Goal: Information Seeking & Learning: Learn about a topic

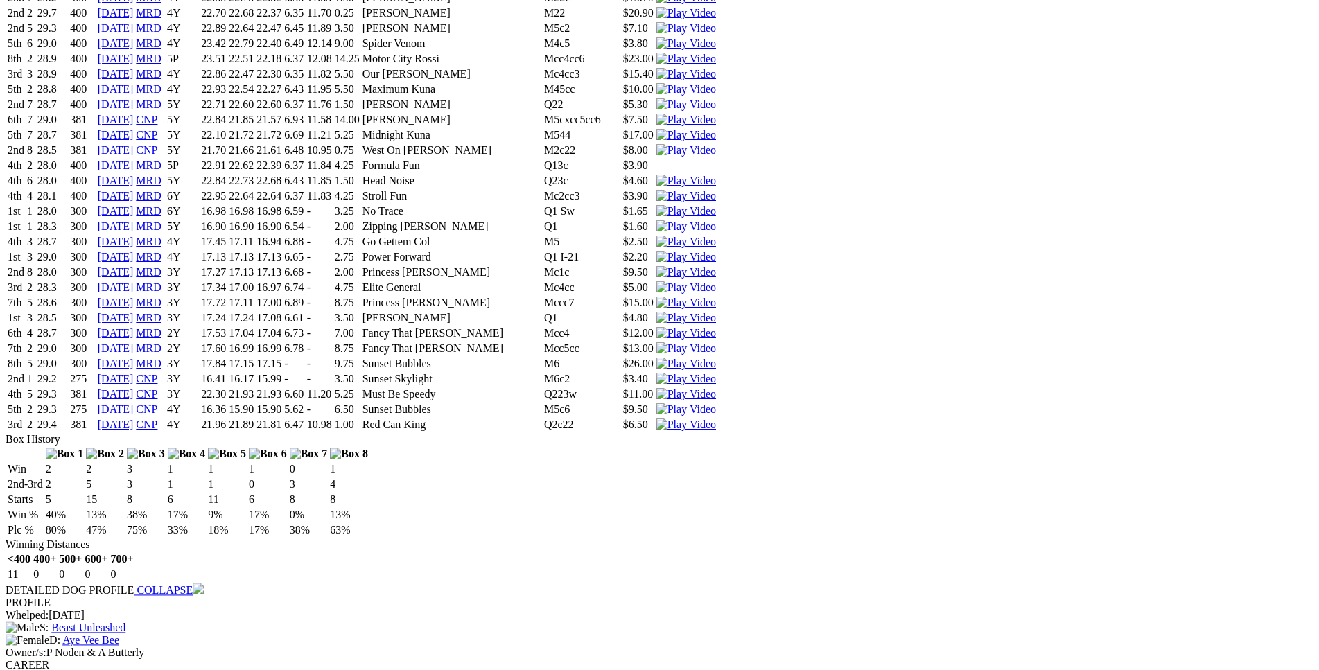
scroll to position [6435, 0]
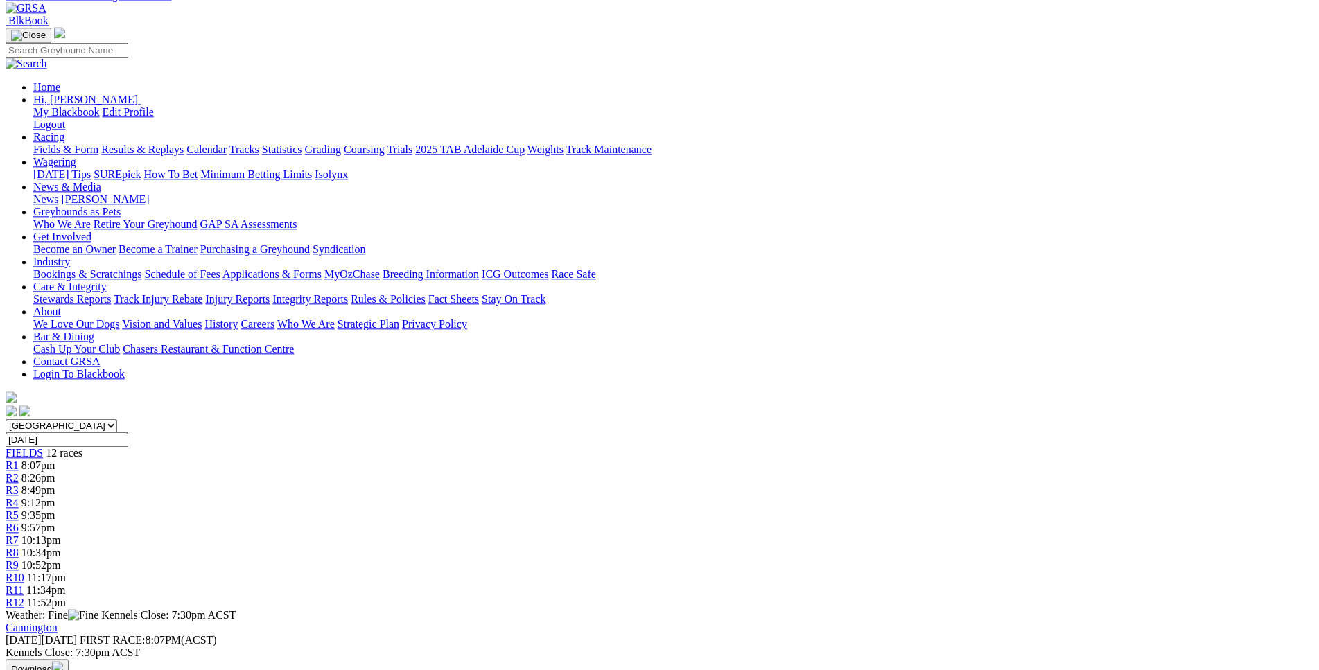
scroll to position [0, 0]
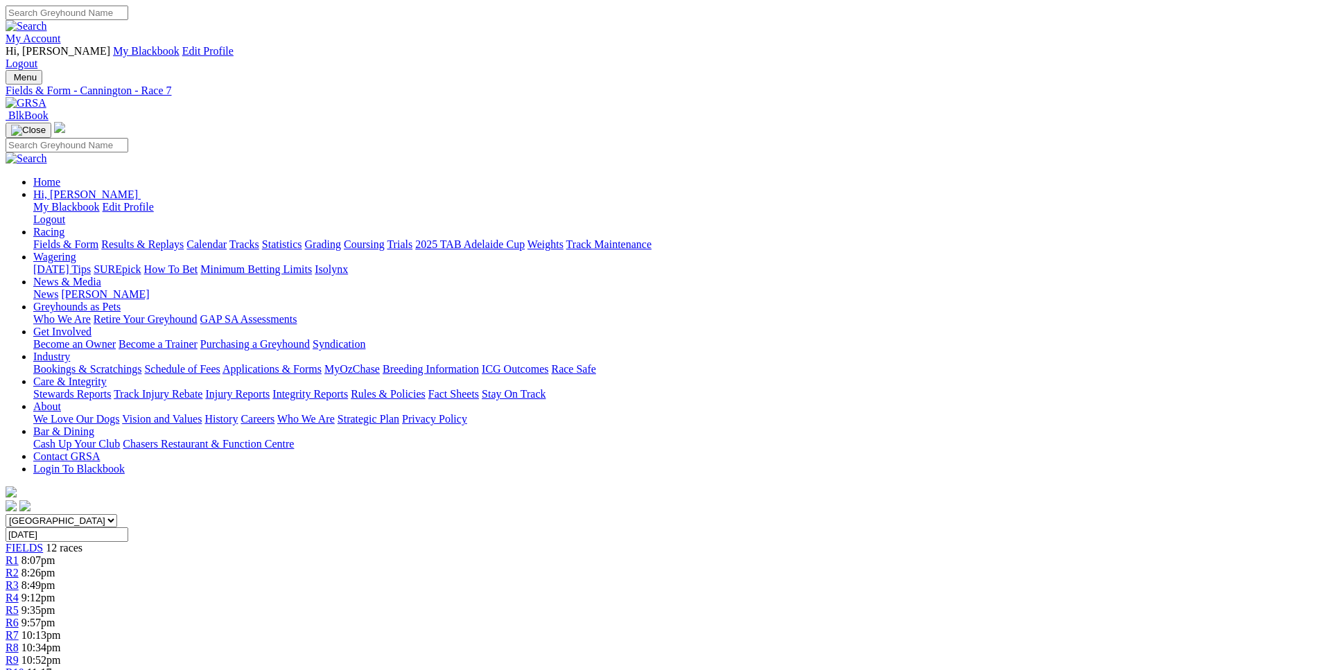
click at [61, 642] on span "10:34pm" at bounding box center [41, 648] width 40 height 12
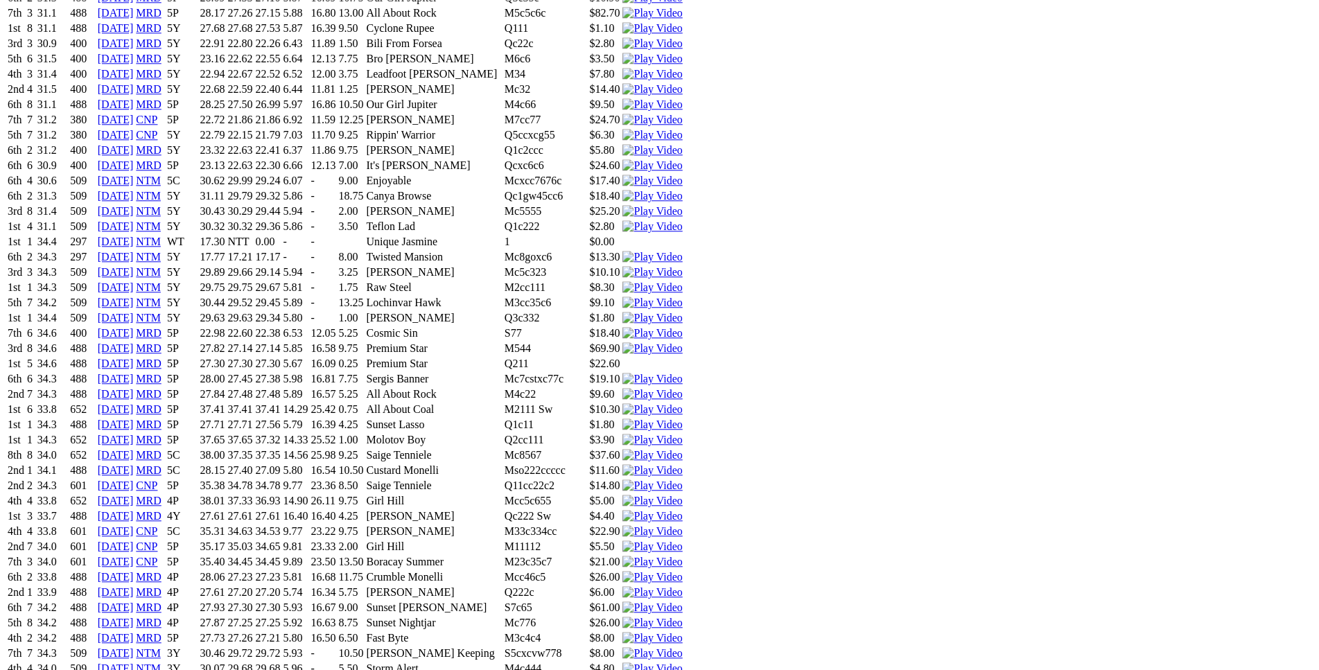
scroll to position [1767, 0]
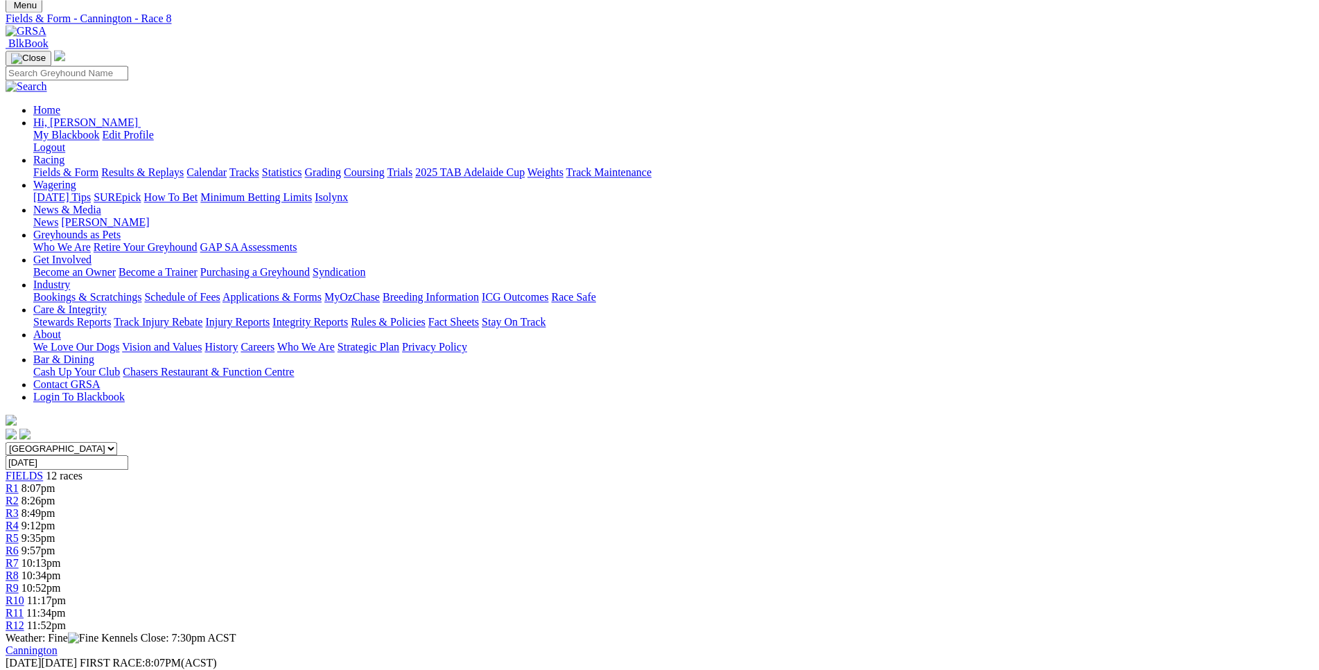
scroll to position [71, 0]
click at [61, 584] on span "10:52pm" at bounding box center [41, 590] width 40 height 12
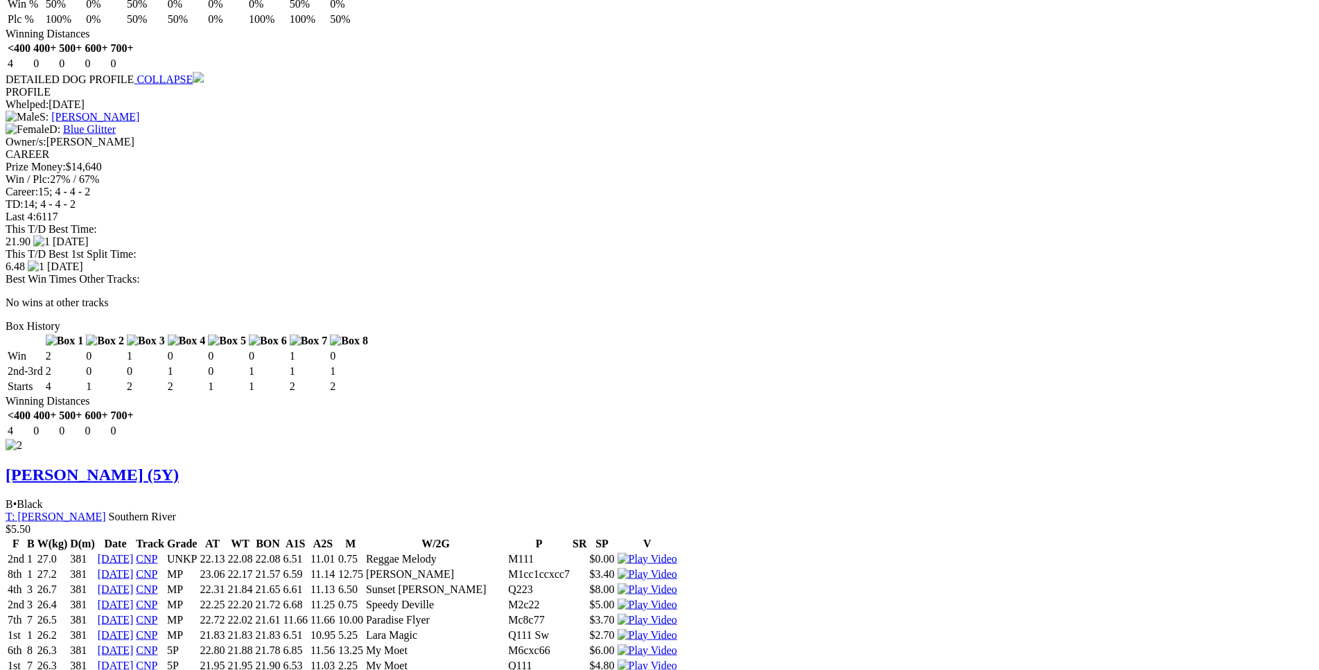
scroll to position [1909, 0]
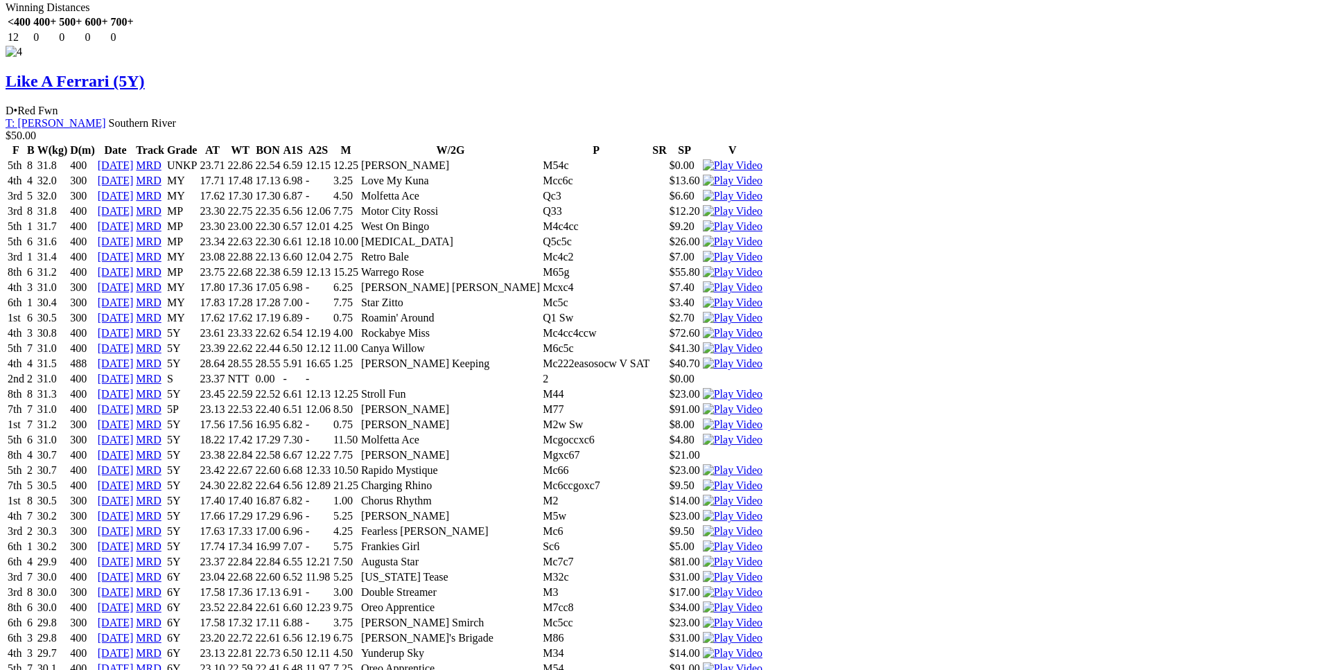
scroll to position [4826, 0]
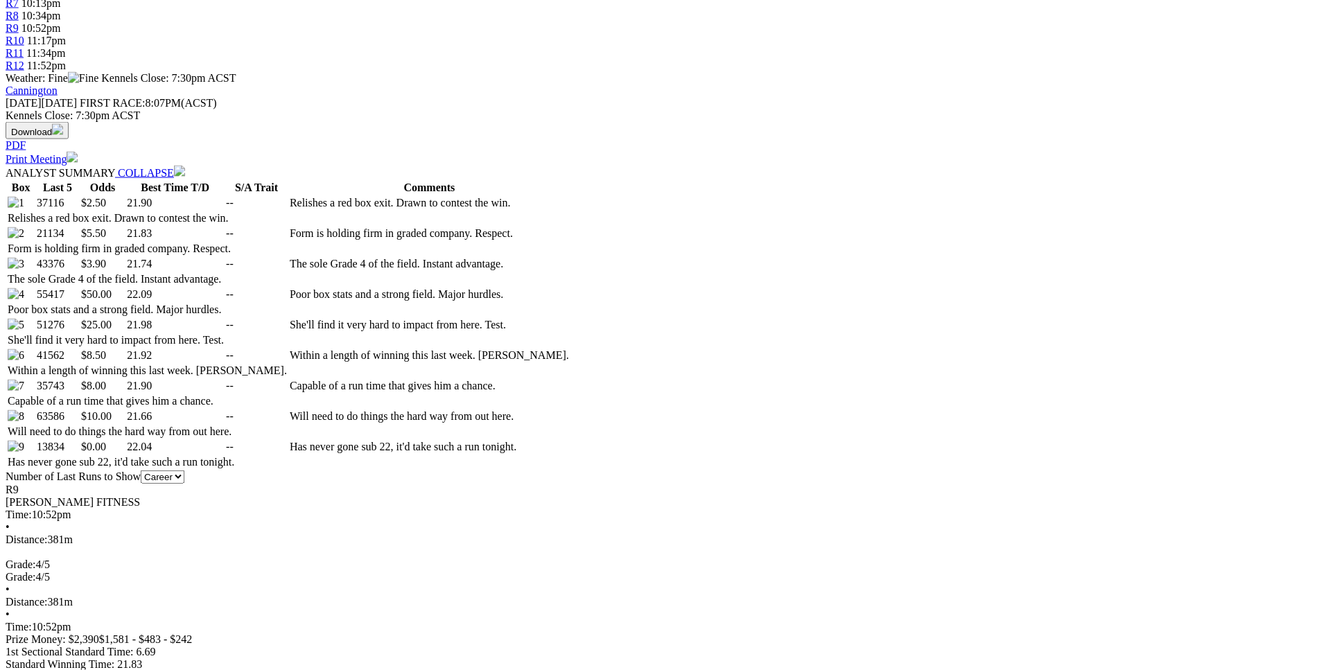
scroll to position [635, 0]
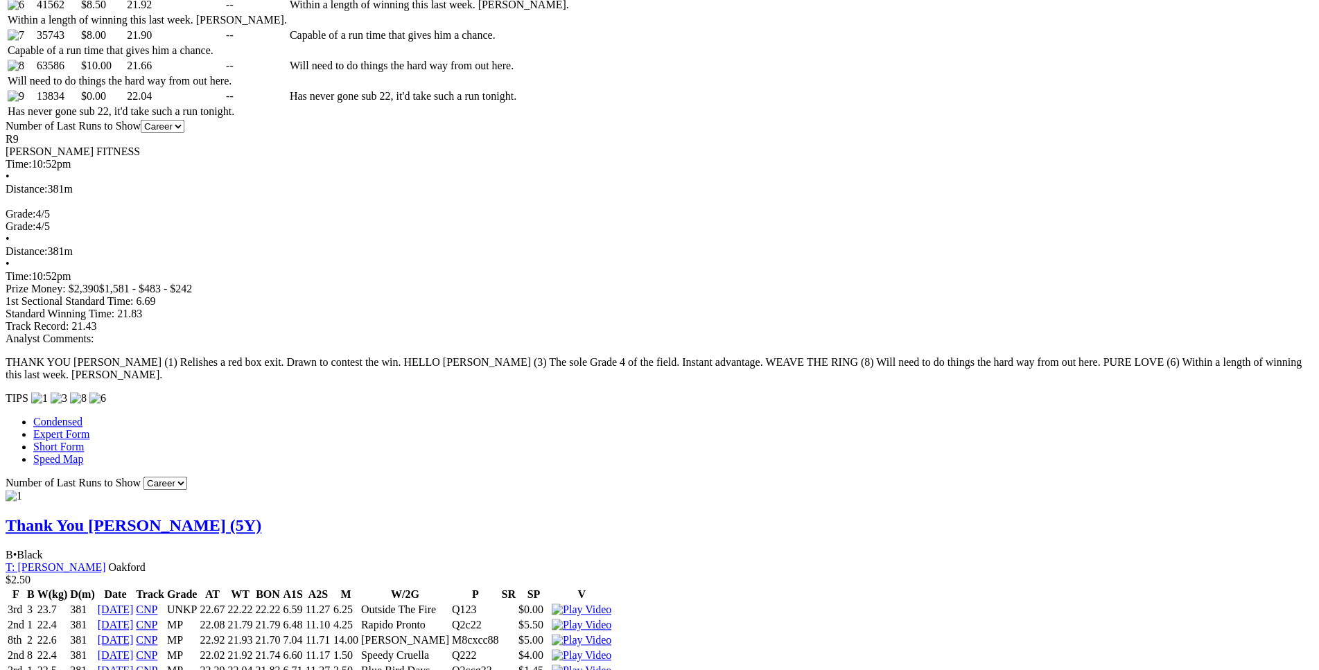
scroll to position [988, 0]
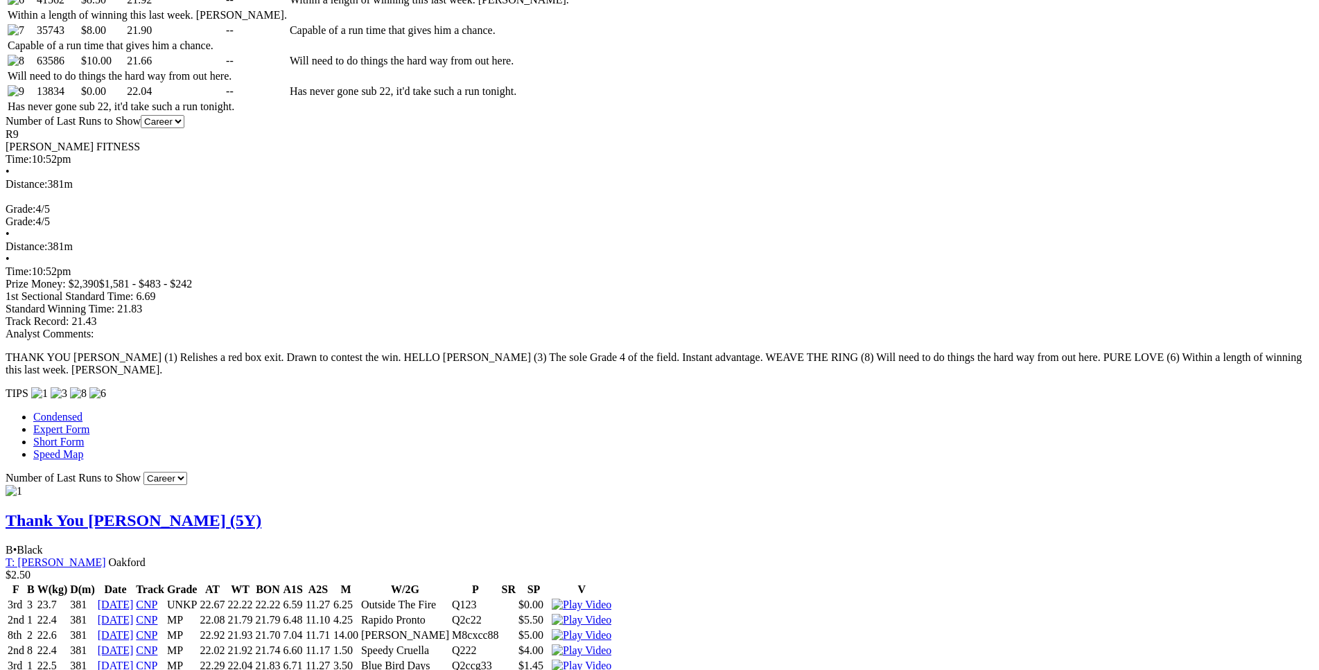
drag, startPoint x: 395, startPoint y: 398, endPoint x: 725, endPoint y: 390, distance: 330.1
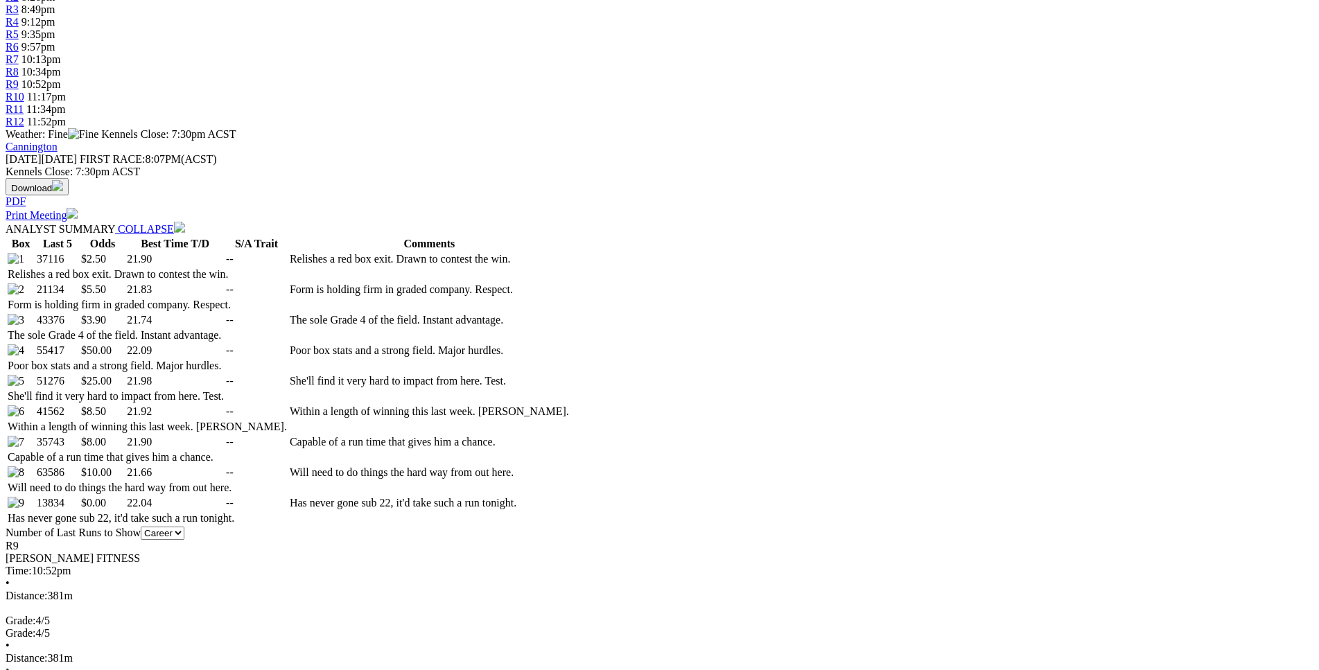
scroll to position [564, 0]
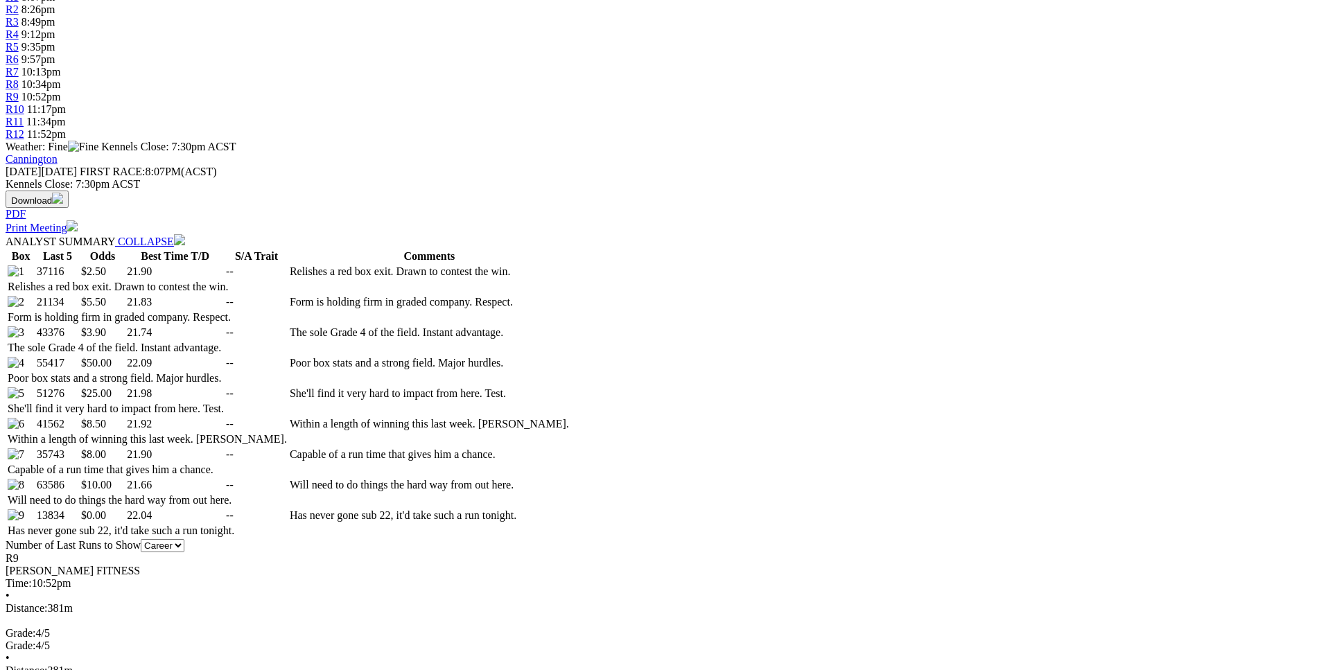
drag, startPoint x: 361, startPoint y: 465, endPoint x: 471, endPoint y: 466, distance: 110.2
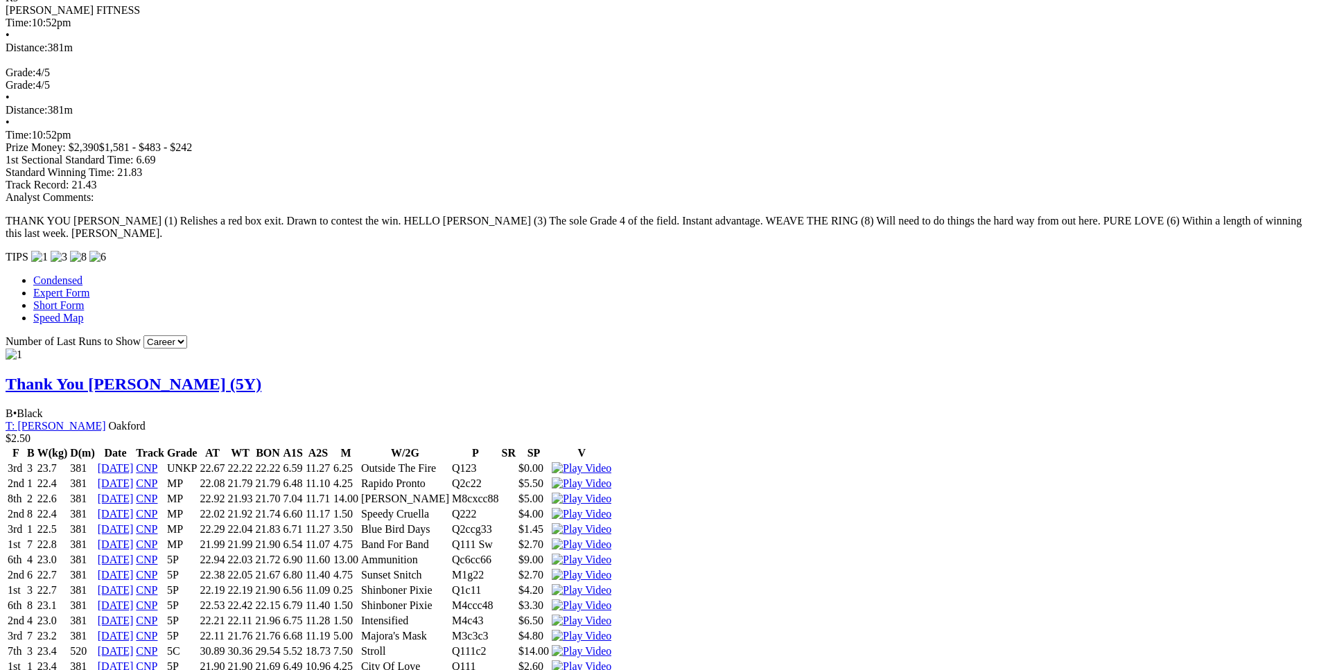
scroll to position [1130, 0]
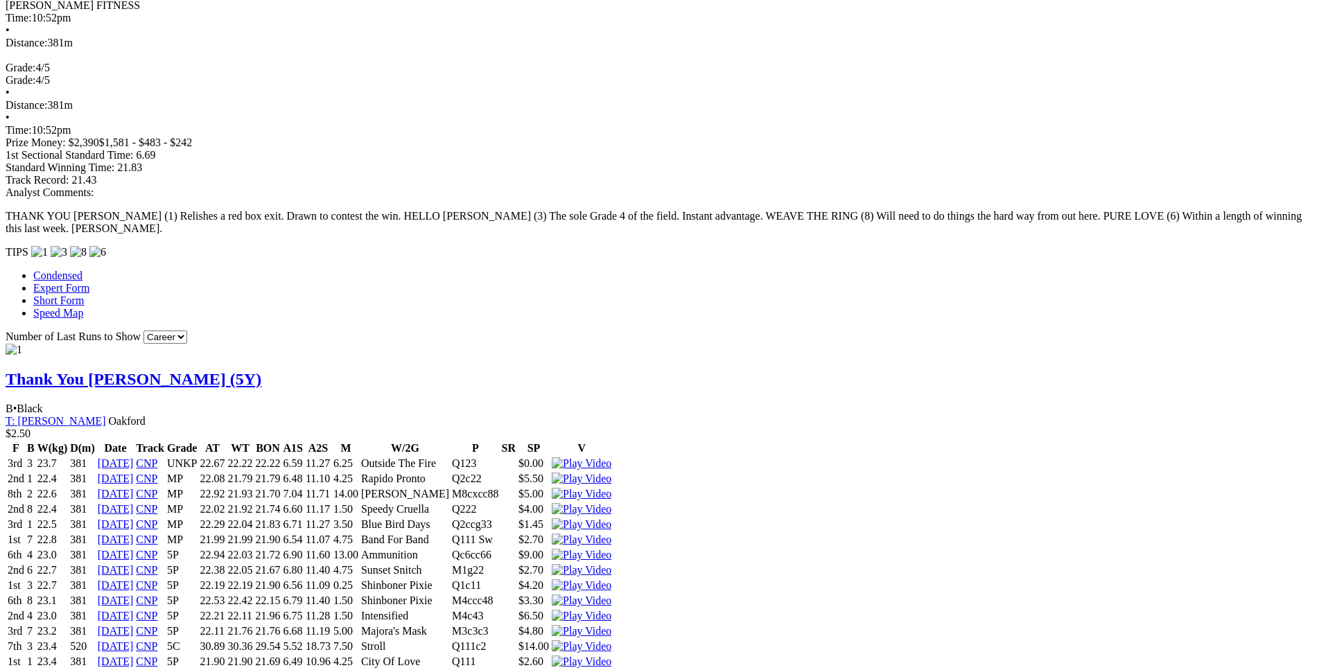
drag, startPoint x: 350, startPoint y: 210, endPoint x: 737, endPoint y: 209, distance: 386.9
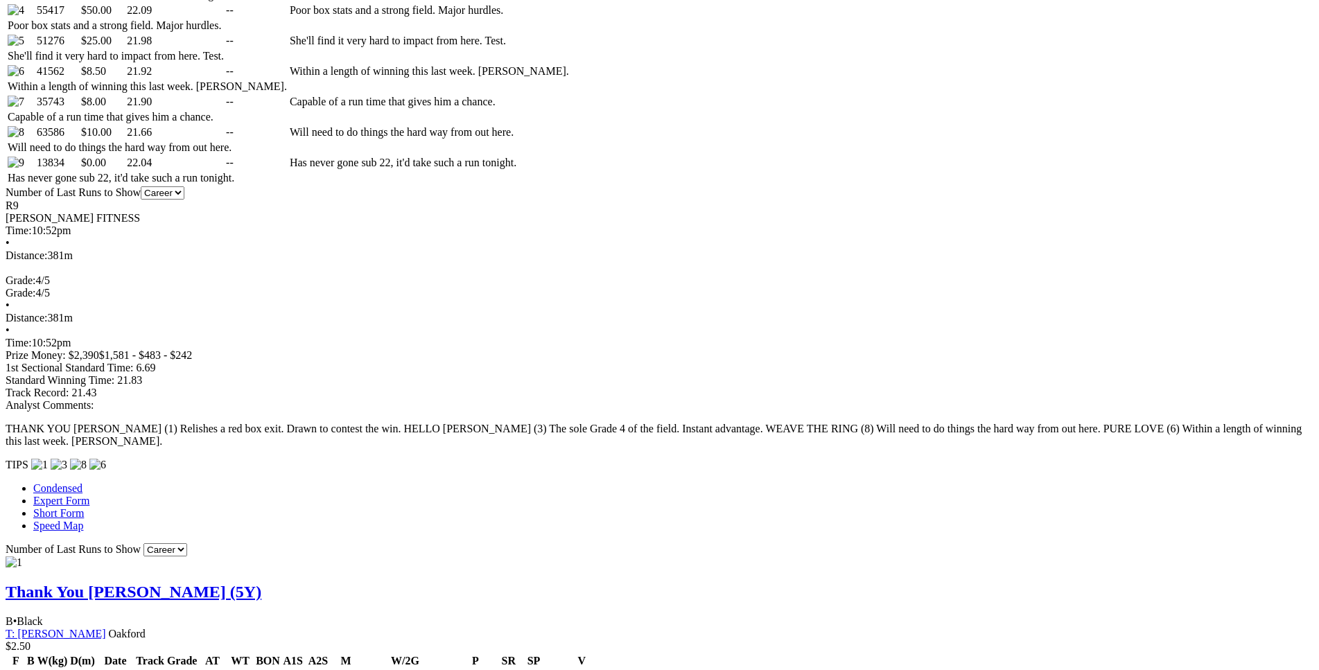
scroll to position [917, 0]
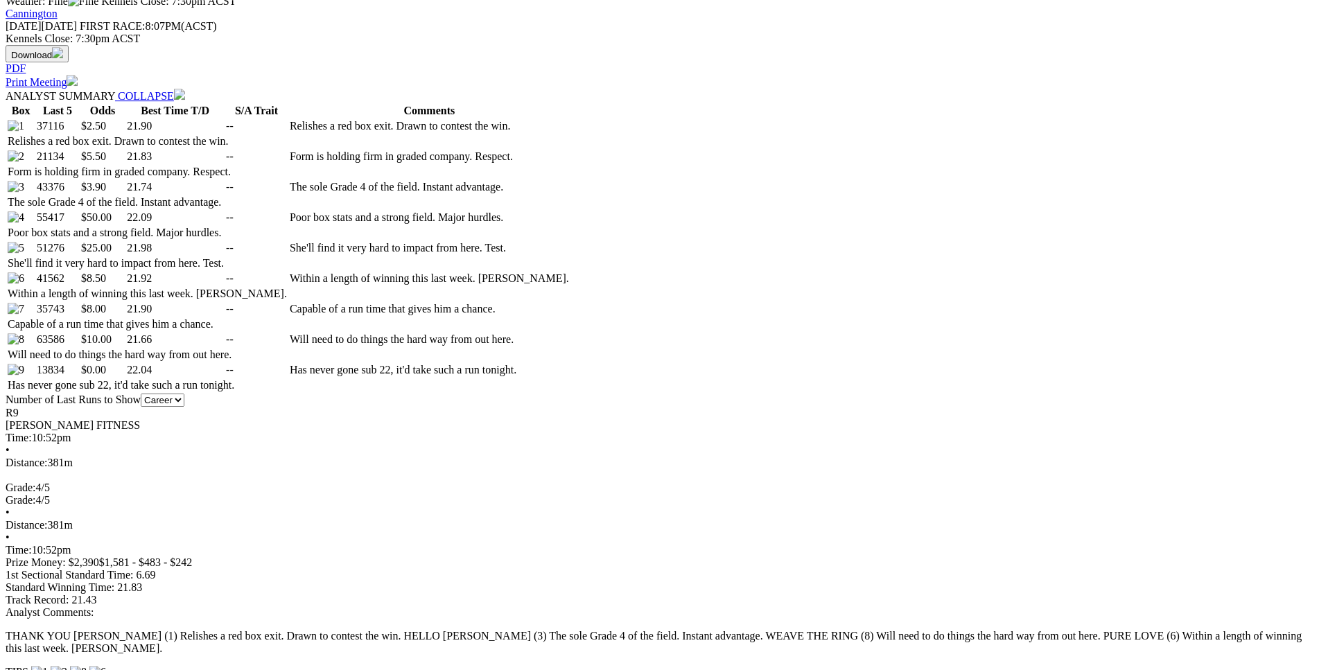
scroll to position [706, 0]
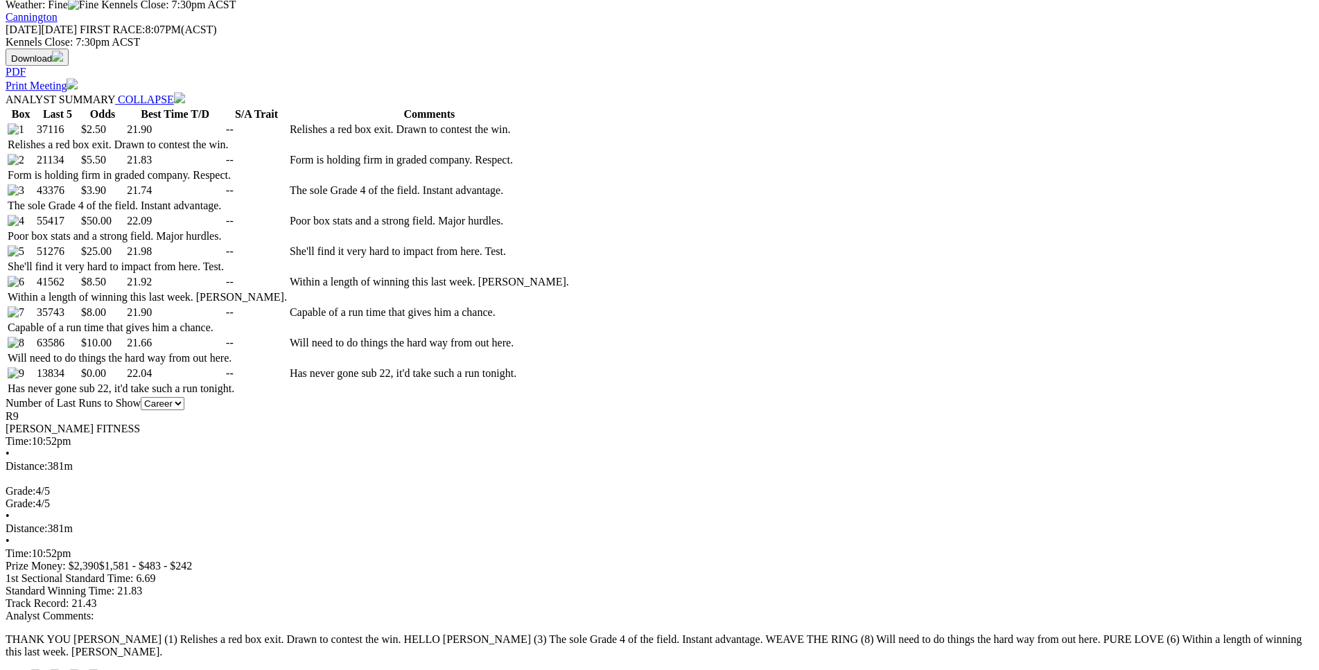
drag, startPoint x: 349, startPoint y: 272, endPoint x: 742, endPoint y: 266, distance: 392.5
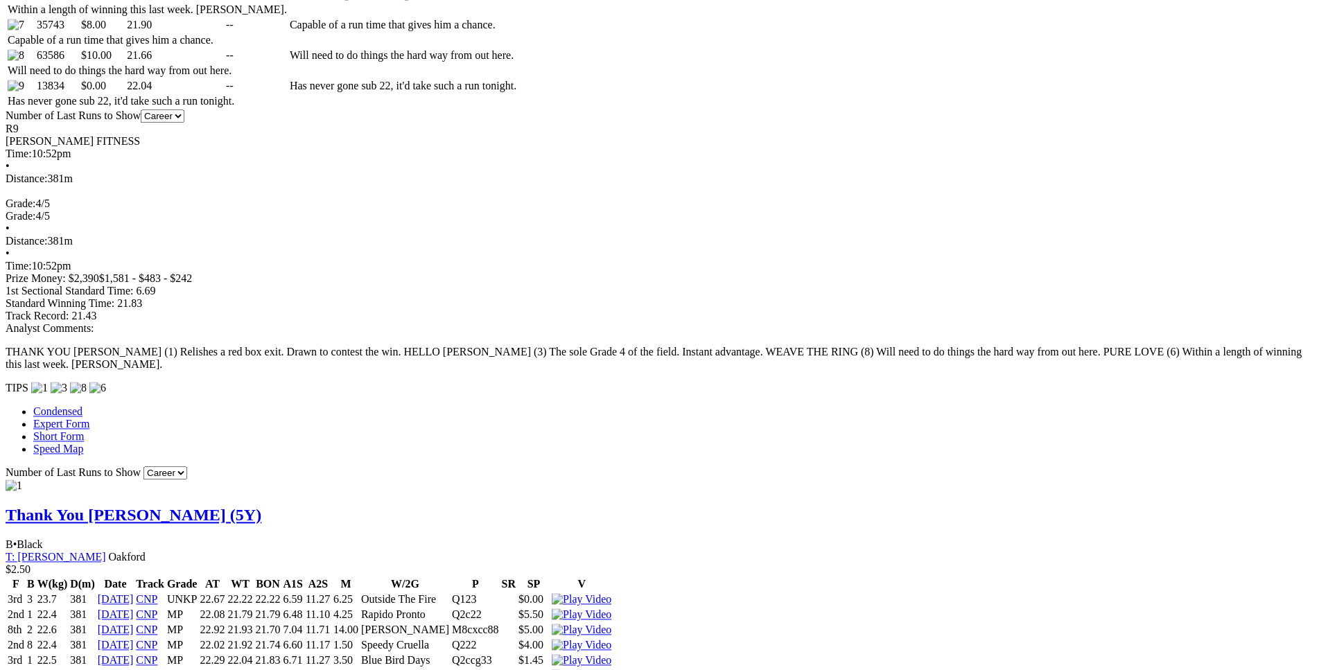
scroll to position [989, 0]
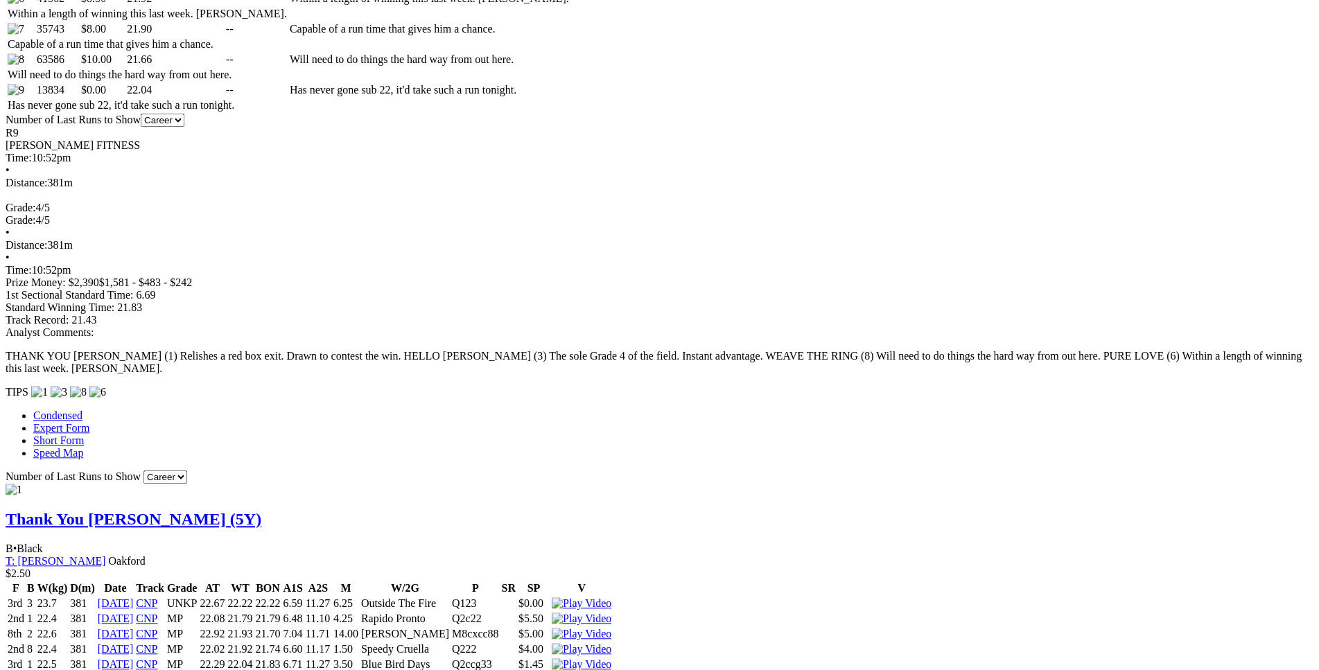
drag, startPoint x: 360, startPoint y: 335, endPoint x: 708, endPoint y: 331, distance: 348.1
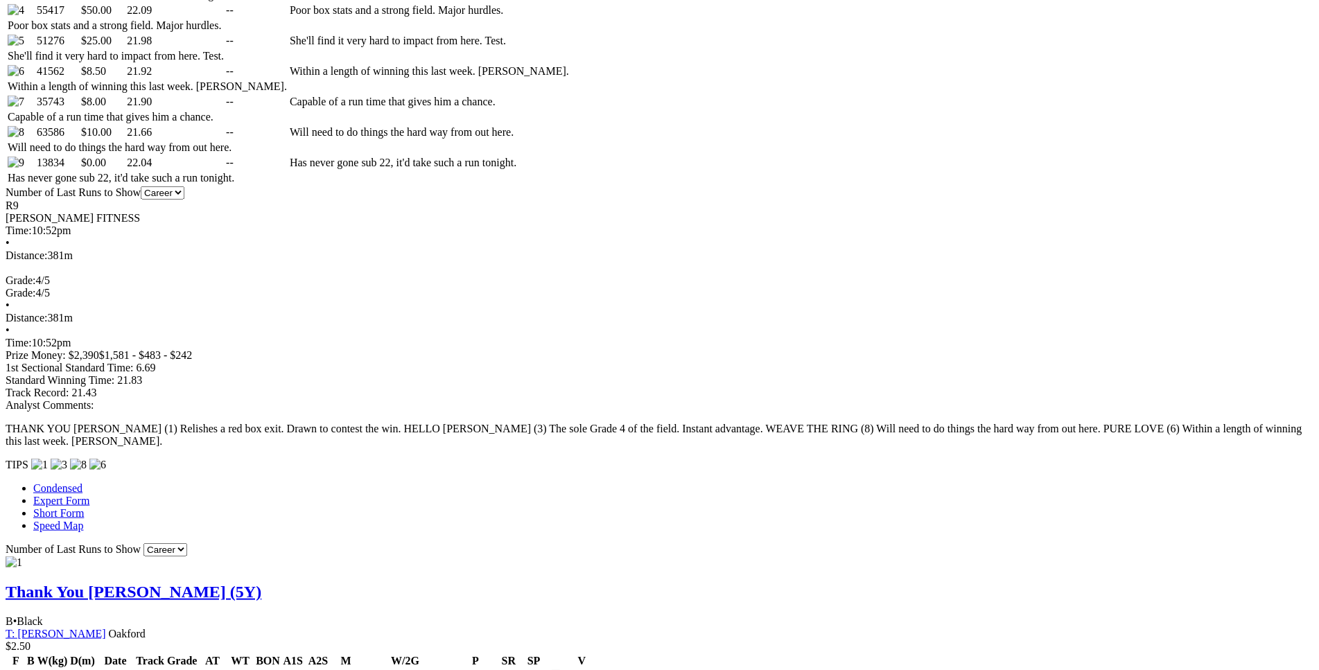
scroll to position [917, 0]
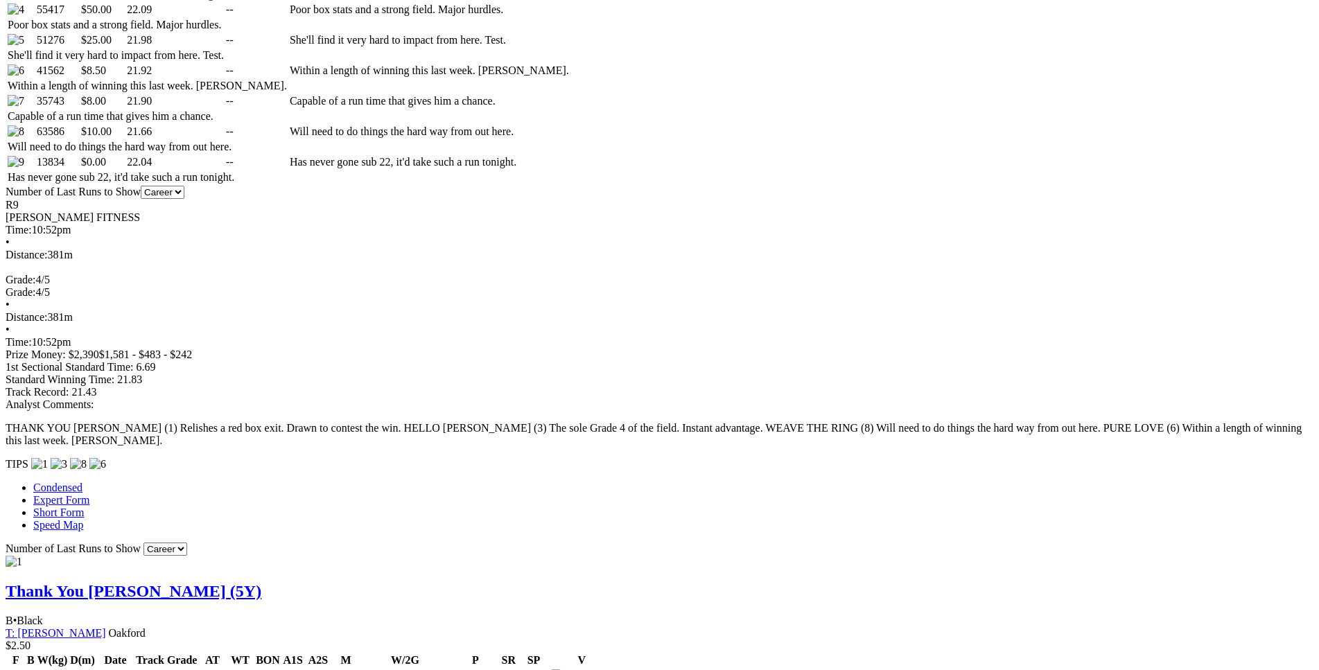
drag, startPoint x: 361, startPoint y: 396, endPoint x: 712, endPoint y: 399, distance: 351.5
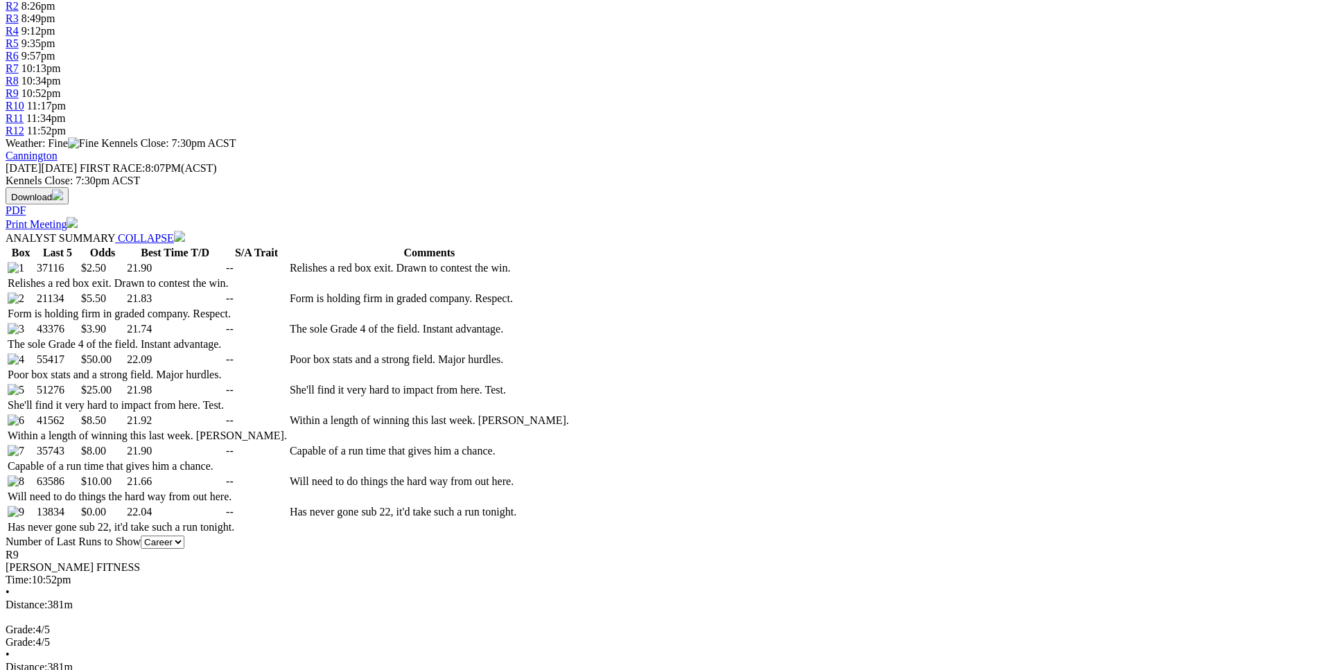
scroll to position [565, 0]
drag, startPoint x: 275, startPoint y: 451, endPoint x: 790, endPoint y: 454, distance: 514.5
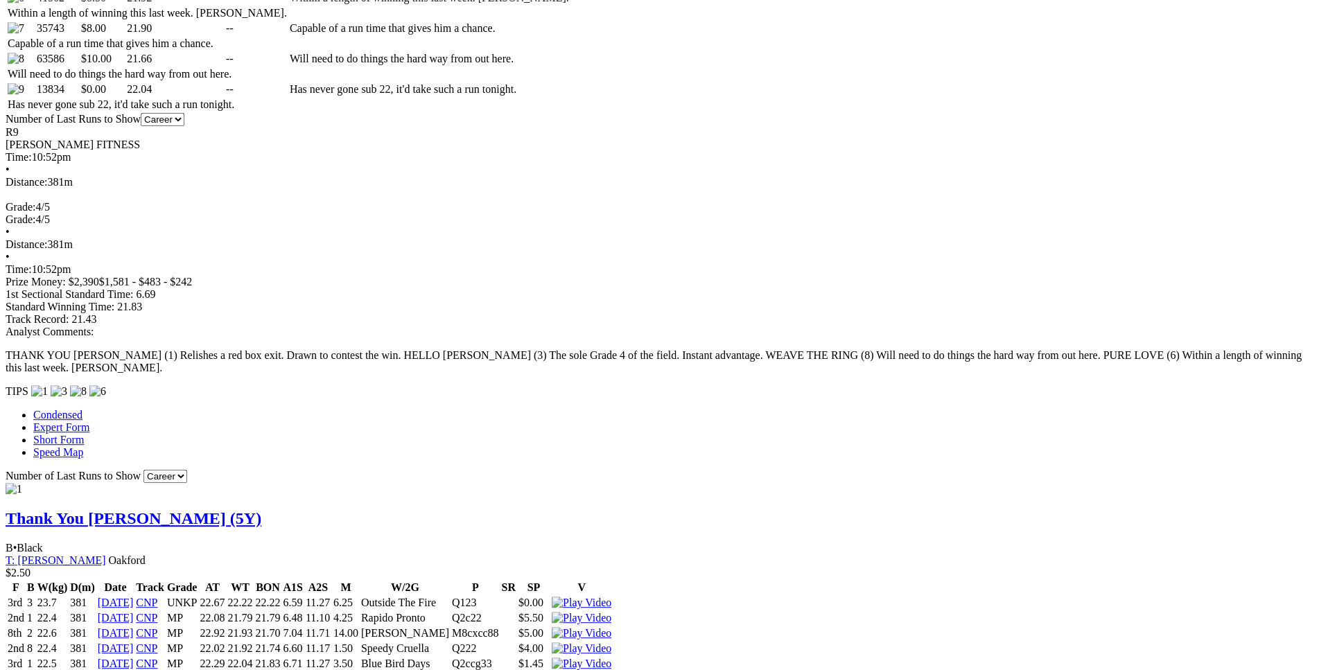
scroll to position [989, 0]
drag, startPoint x: 252, startPoint y: 296, endPoint x: 808, endPoint y: 292, distance: 556.1
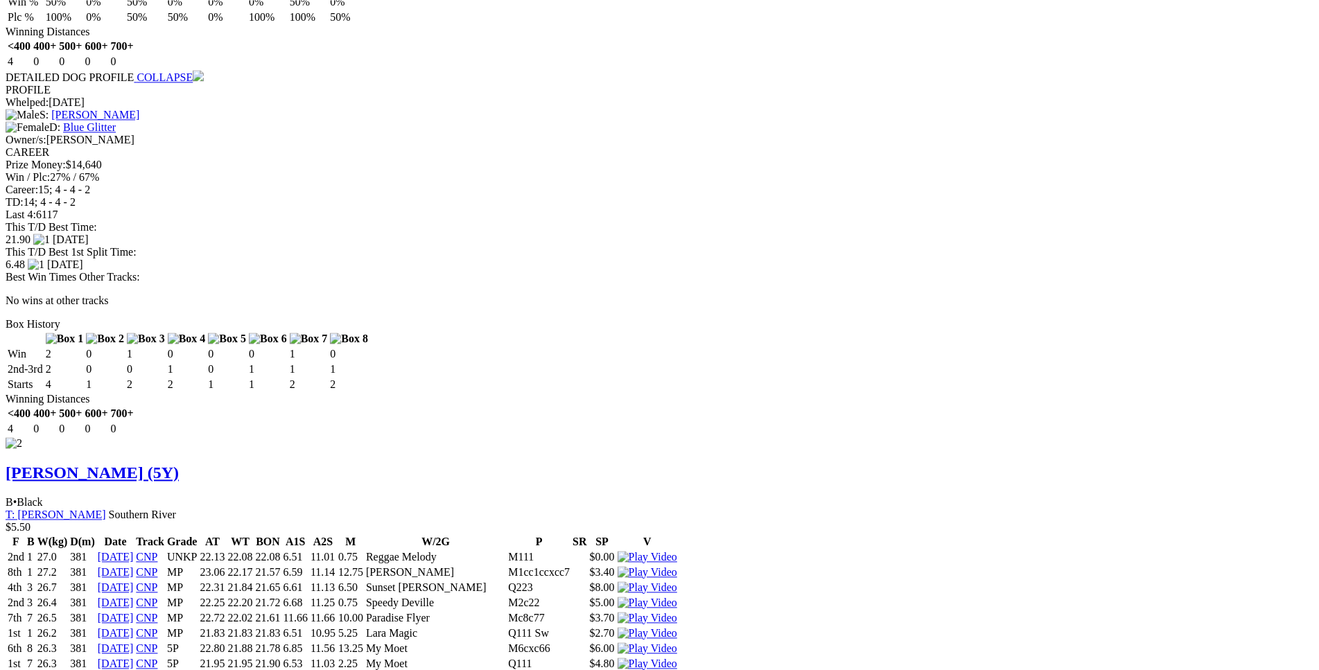
scroll to position [1980, 0]
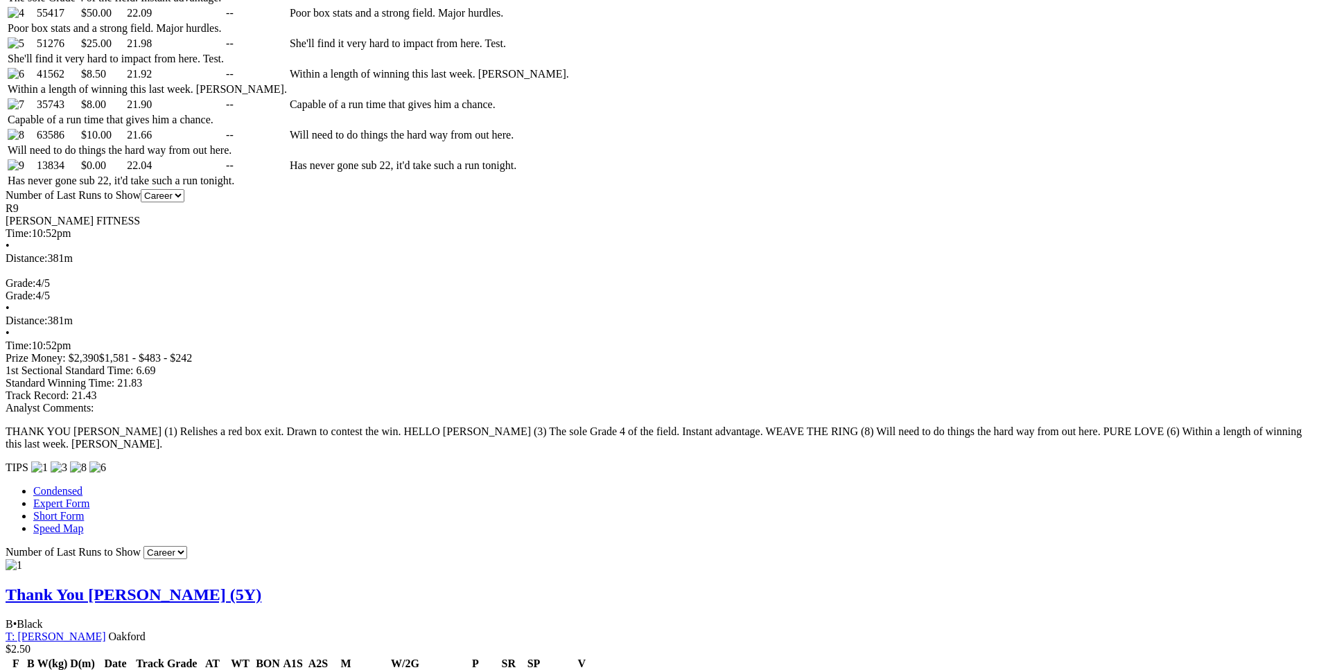
scroll to position [917, 0]
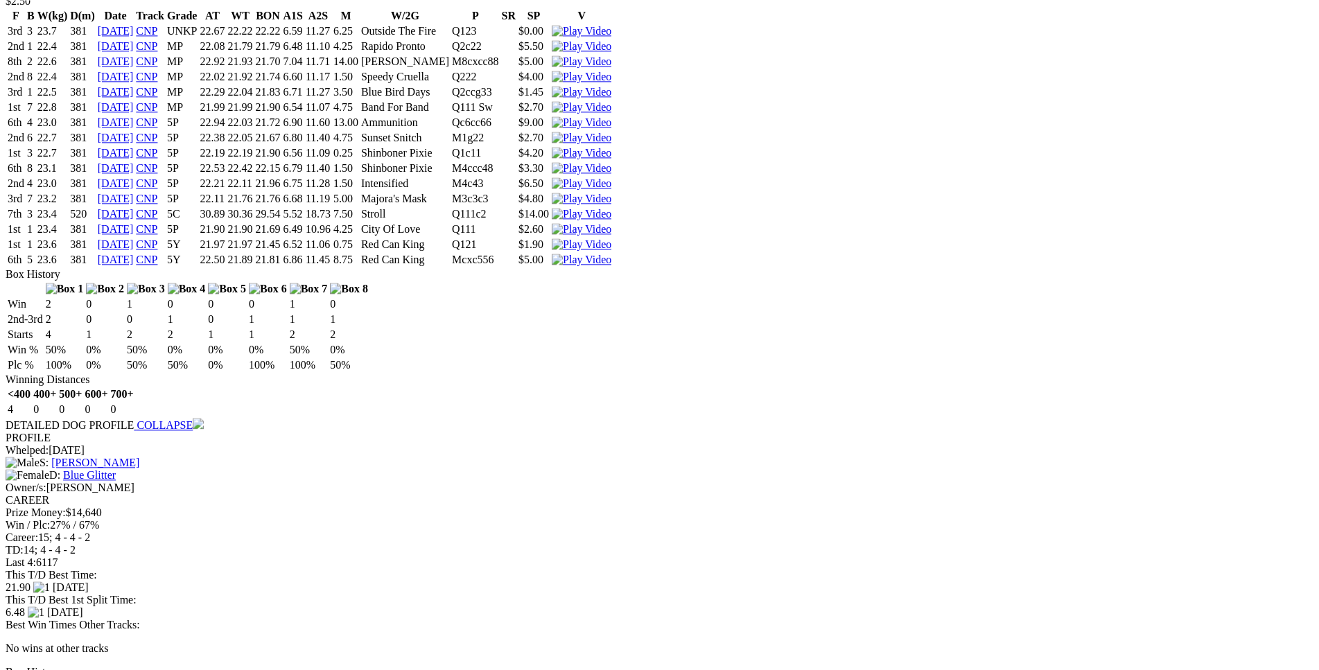
scroll to position [1837, 0]
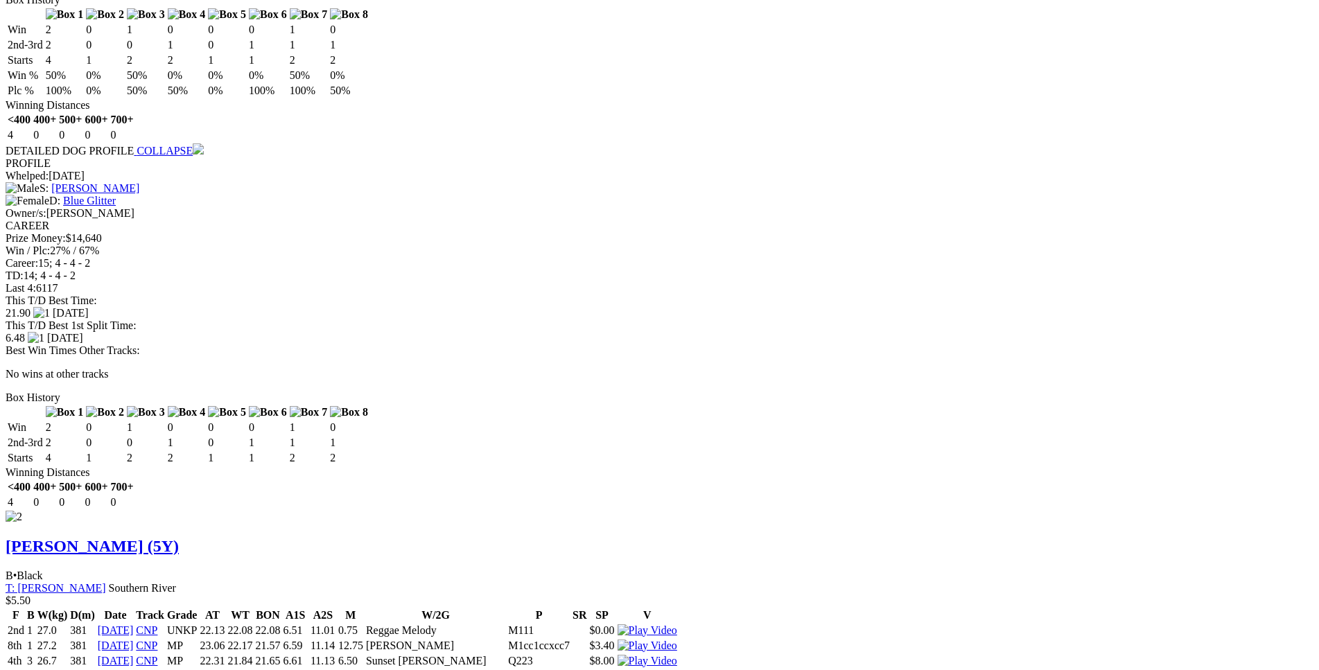
drag, startPoint x: 357, startPoint y: 442, endPoint x: 598, endPoint y: 447, distance: 240.6
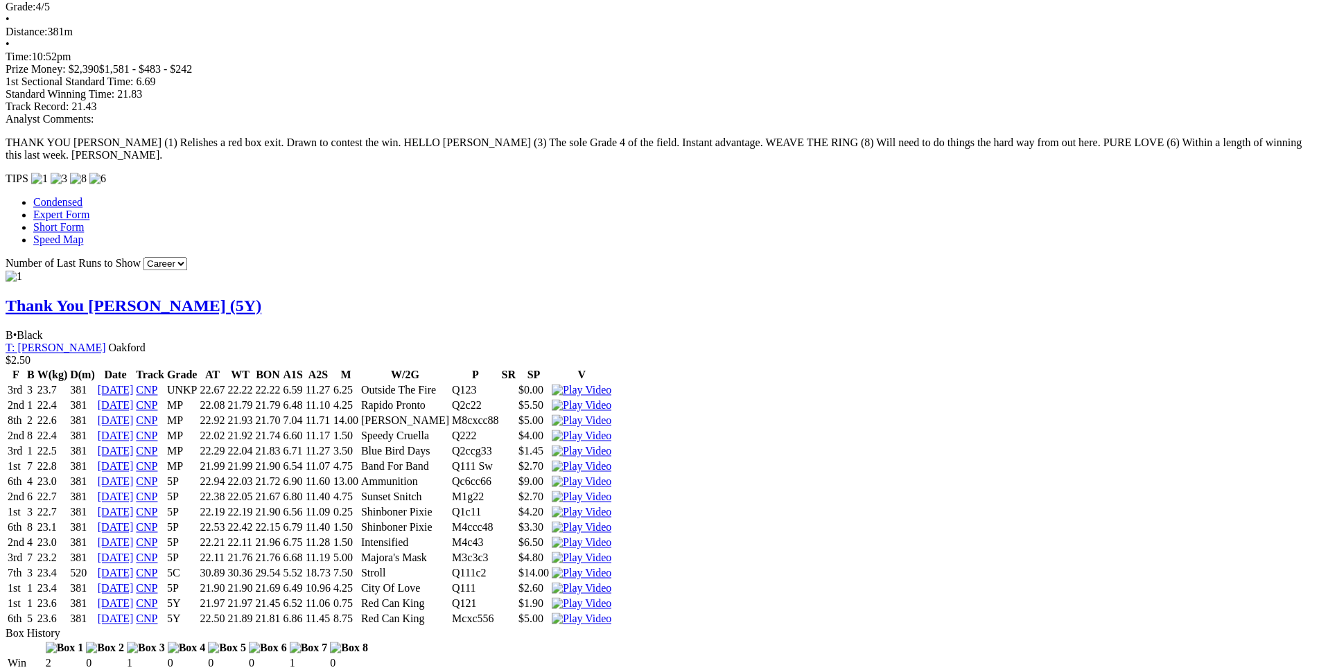
scroll to position [1200, 0]
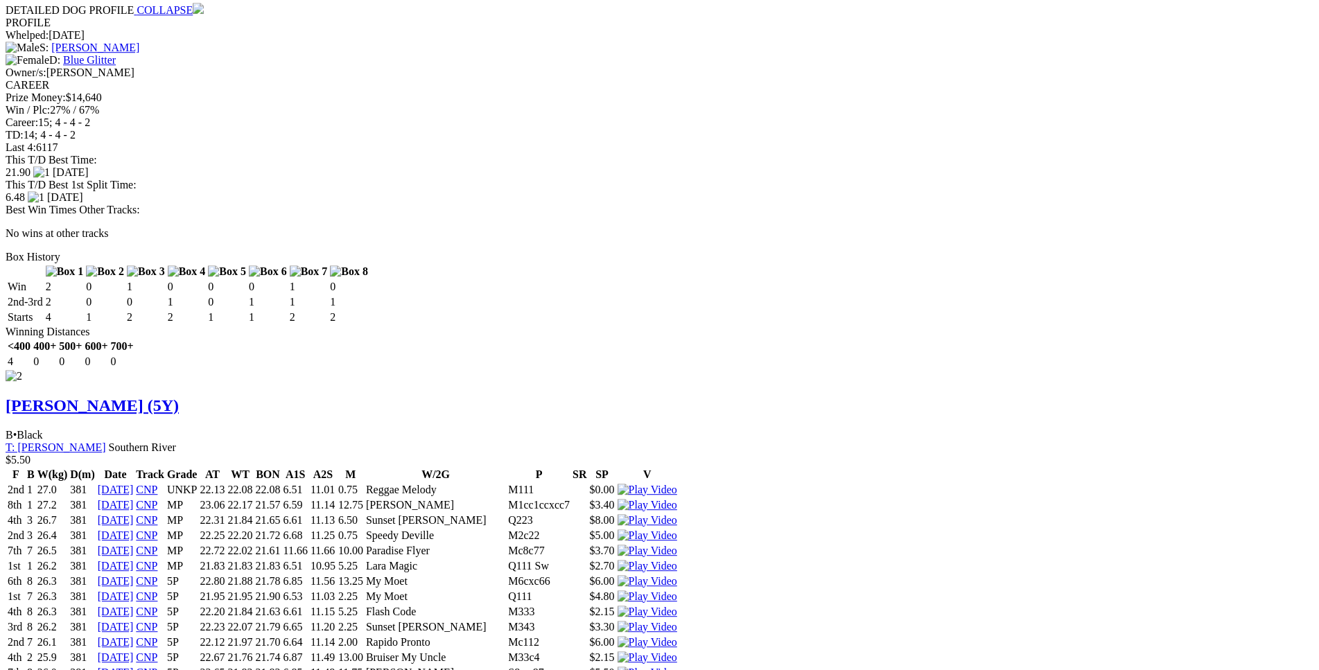
scroll to position [1978, 0]
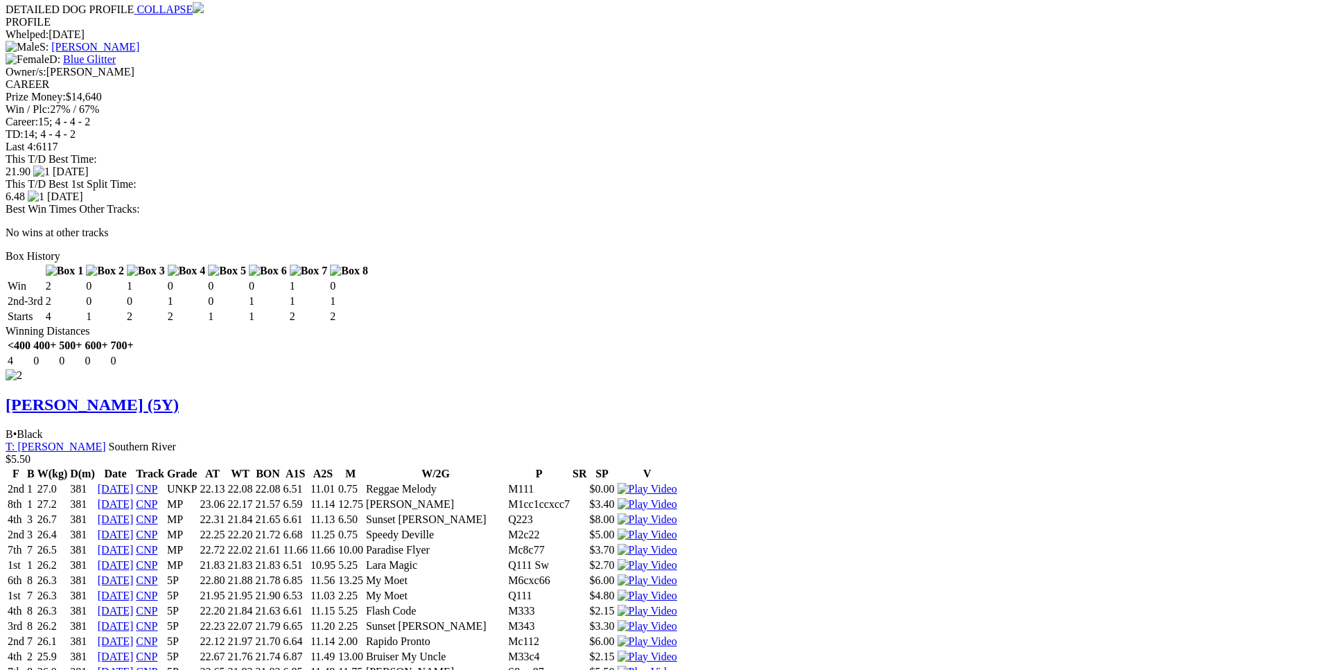
drag, startPoint x: 305, startPoint y: 338, endPoint x: 747, endPoint y: 336, distance: 442.4
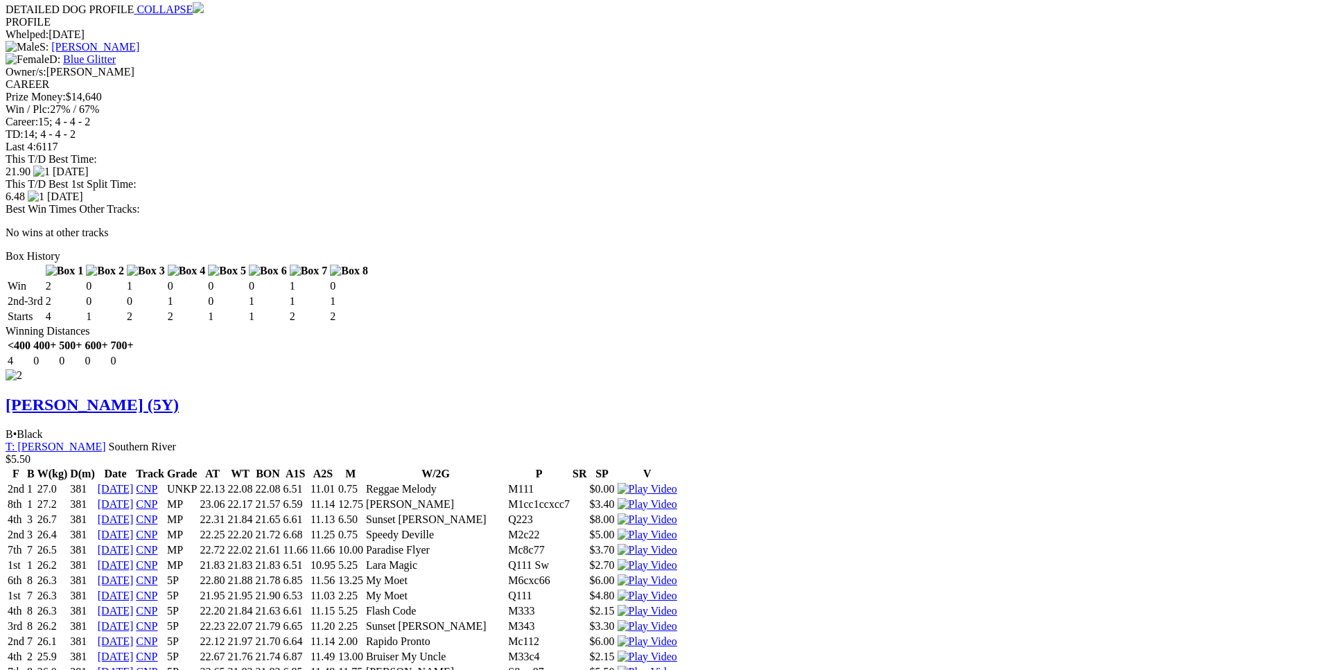
drag, startPoint x: 300, startPoint y: 294, endPoint x: 746, endPoint y: 291, distance: 446.5
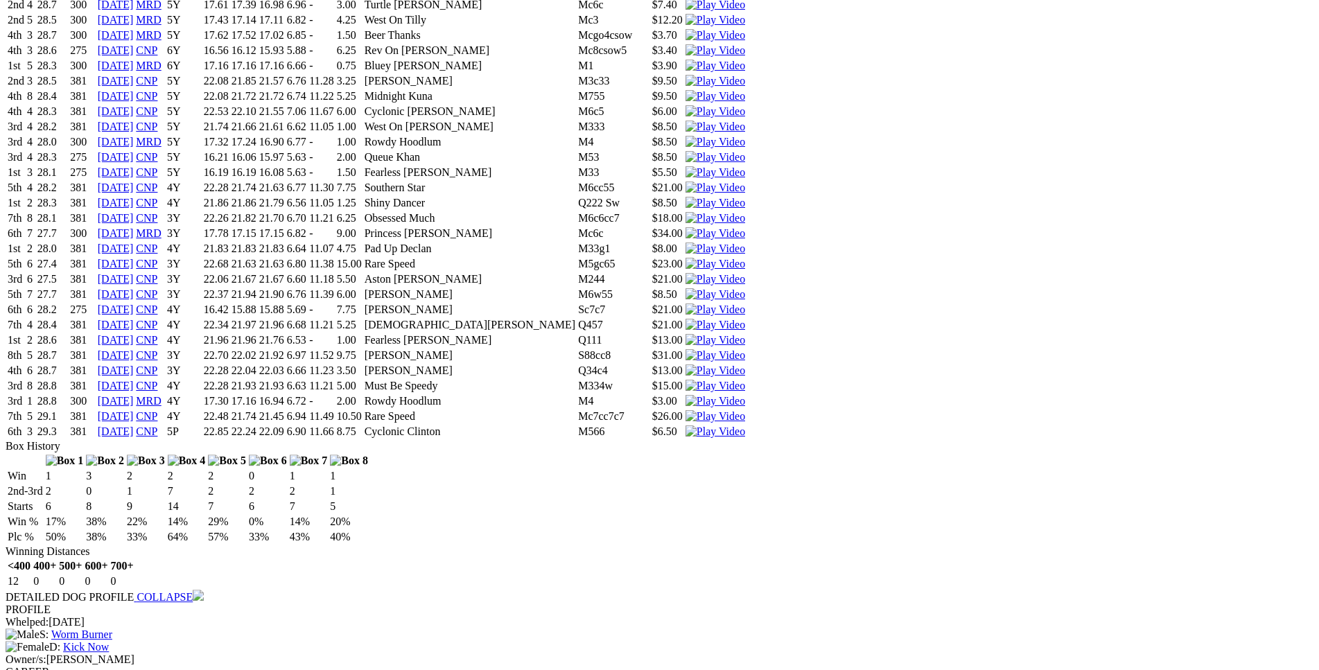
scroll to position [4005, 0]
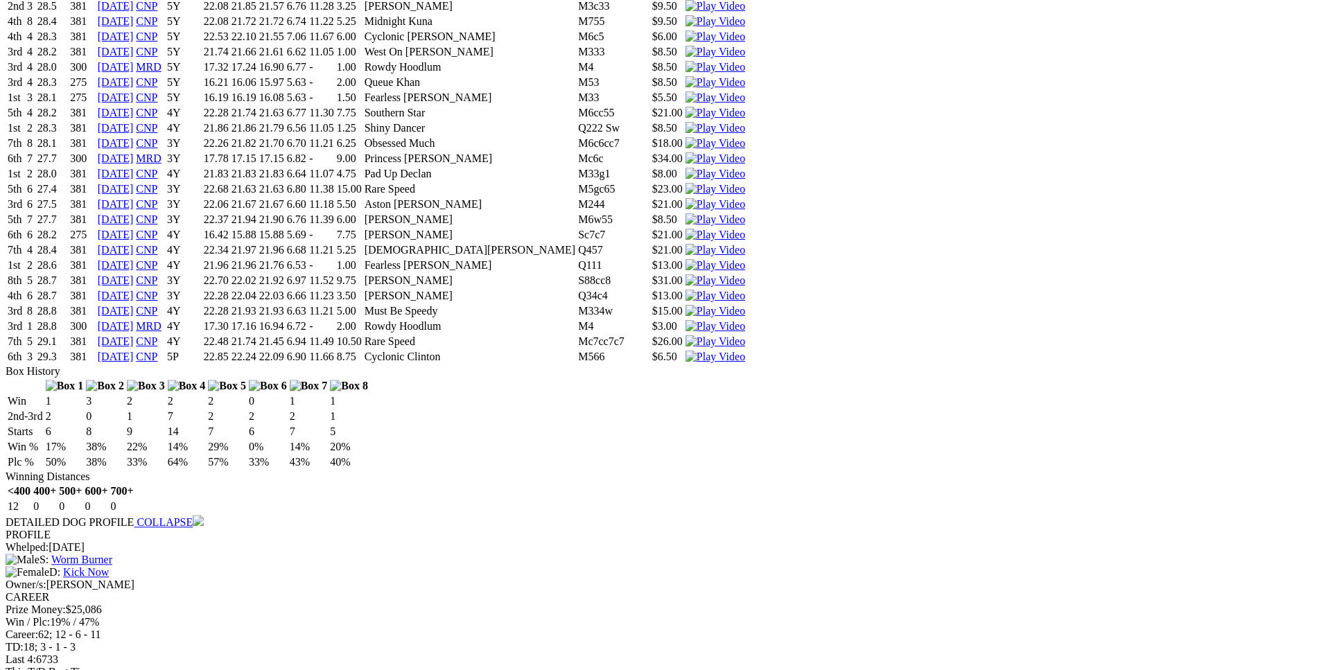
scroll to position [4006, 0]
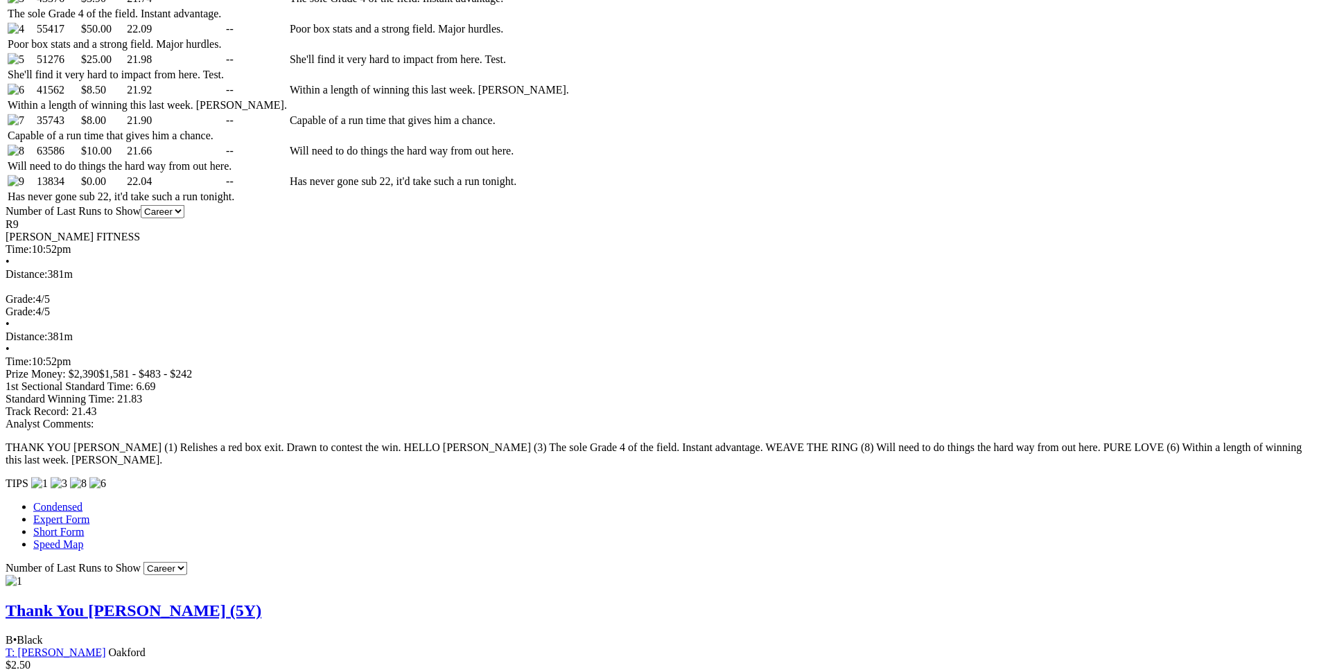
scroll to position [895, 0]
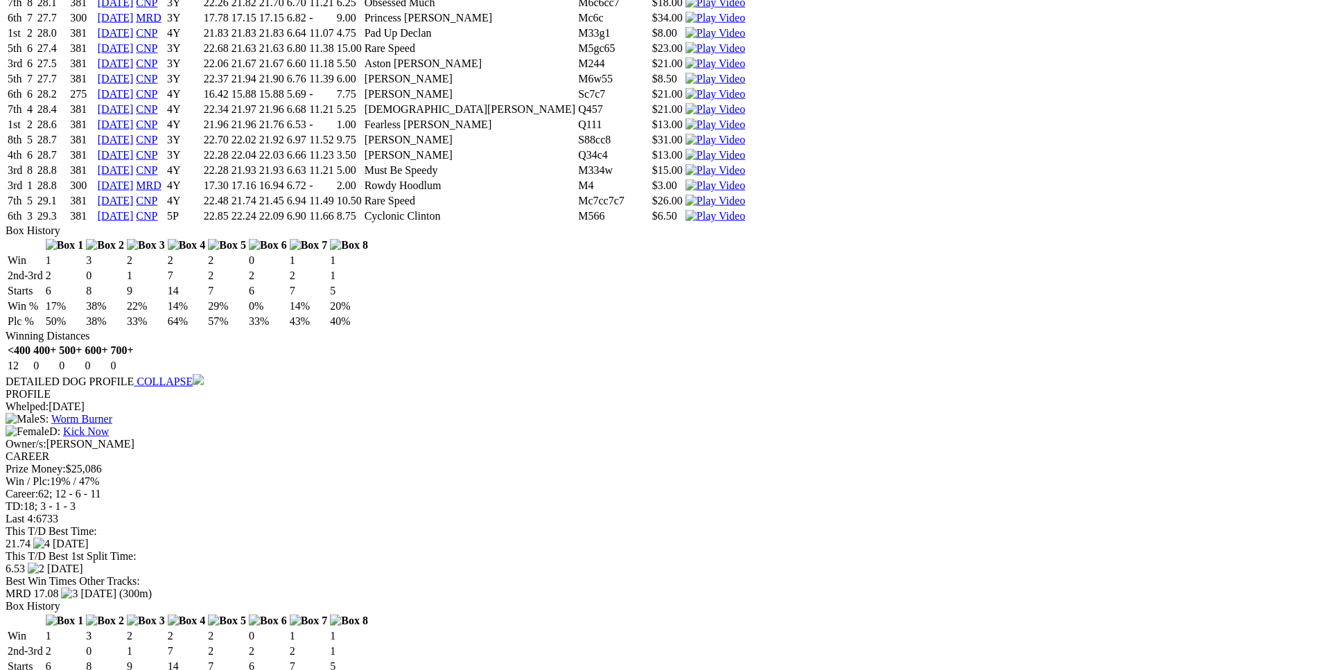
scroll to position [4148, 0]
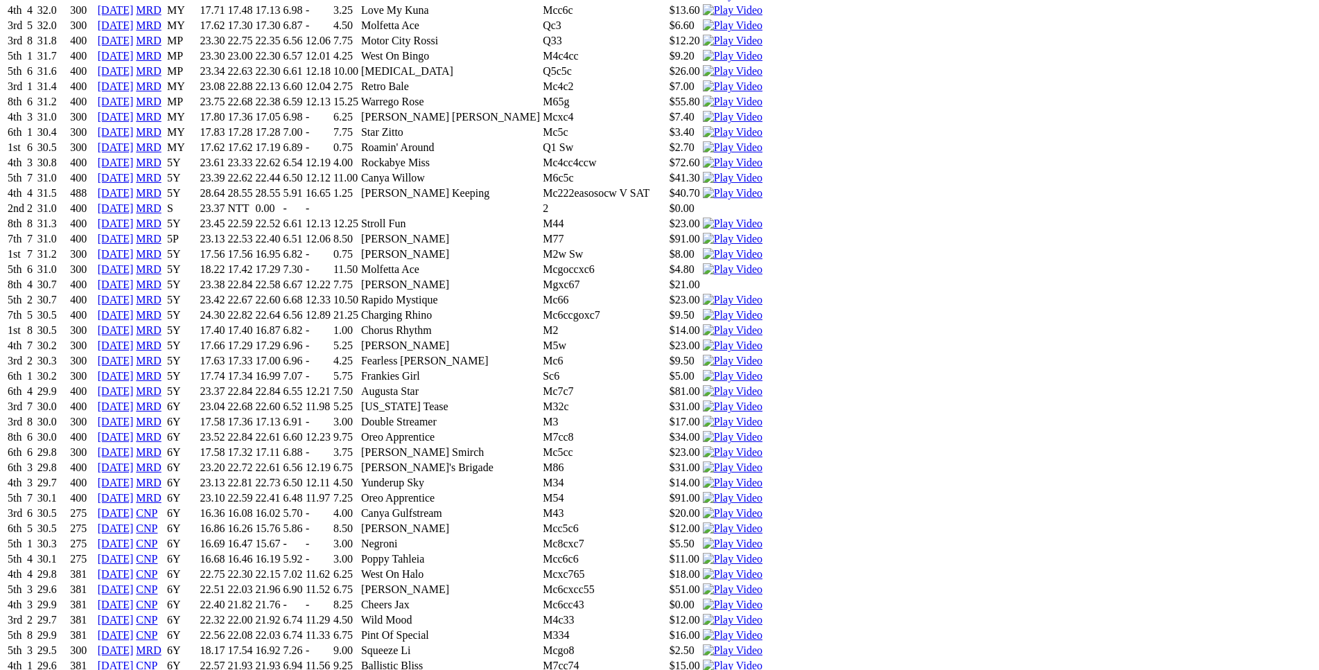
scroll to position [4996, 0]
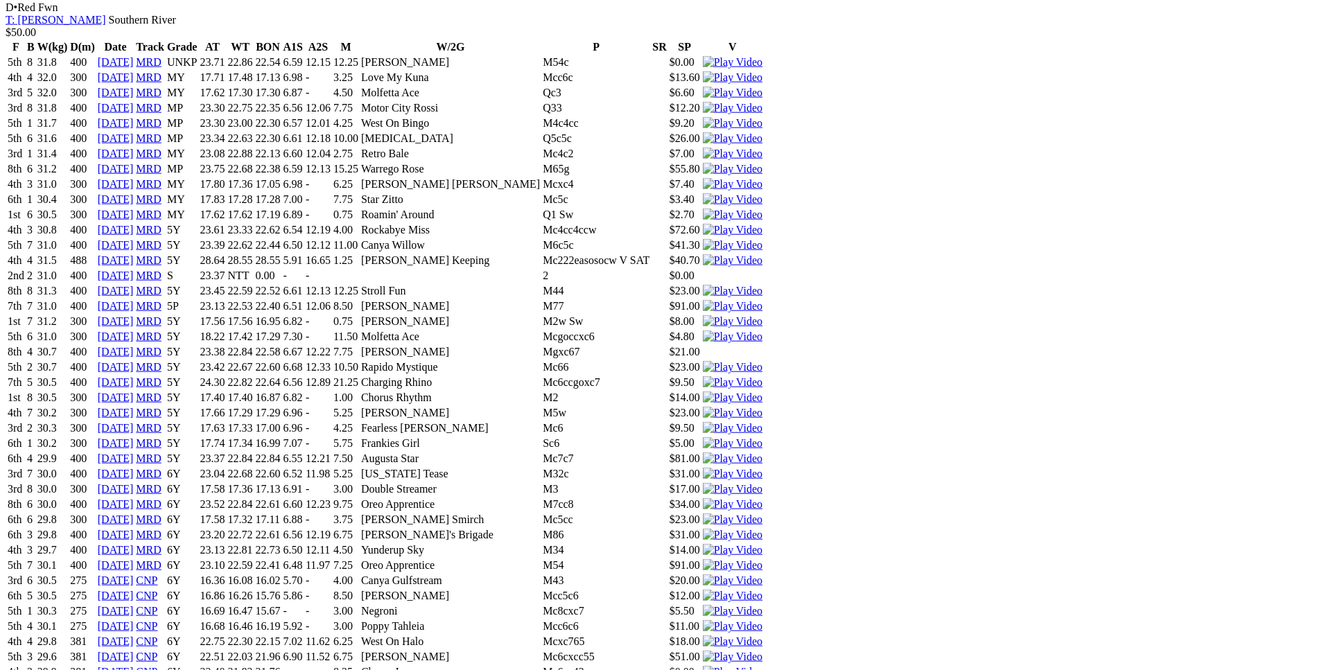
scroll to position [4925, 0]
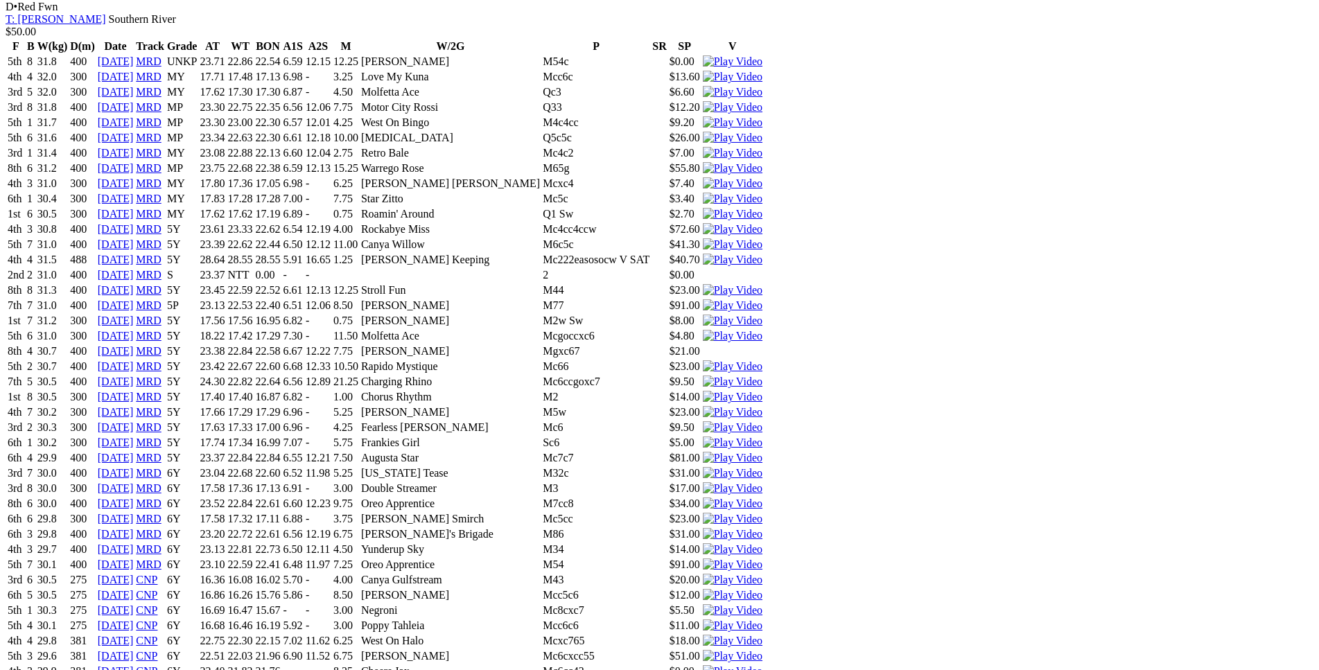
drag, startPoint x: 361, startPoint y: 250, endPoint x: 788, endPoint y: 249, distance: 427.8
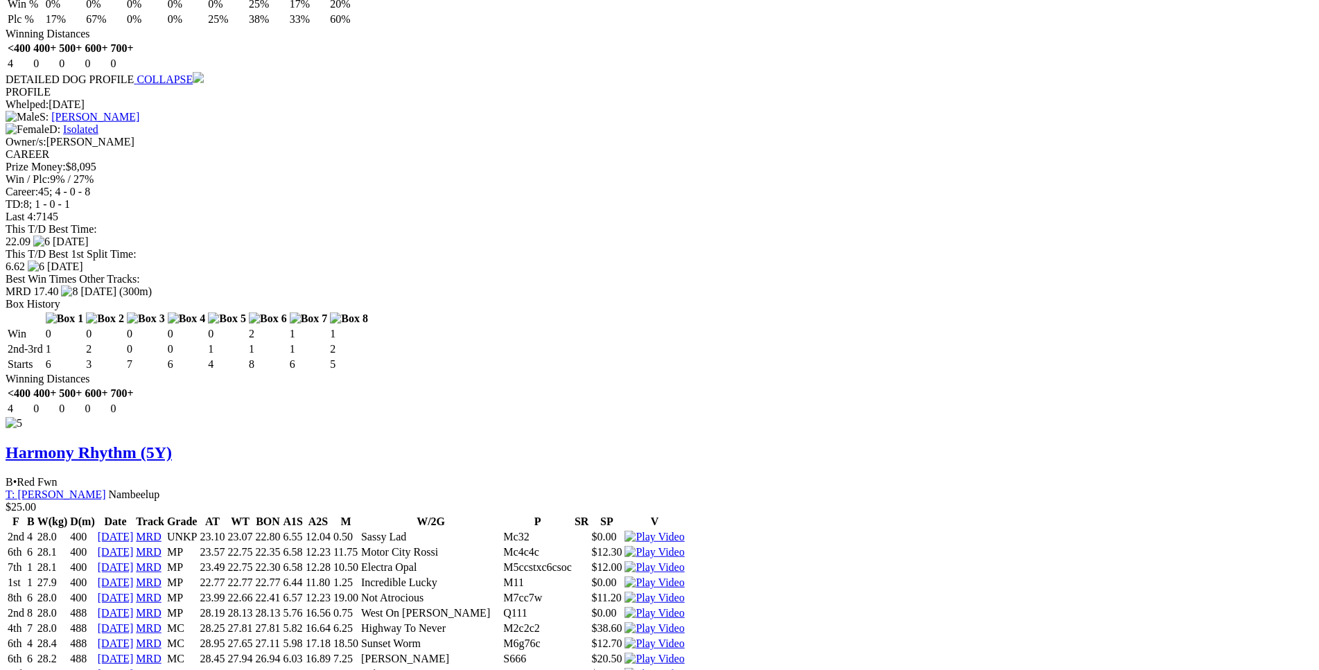
scroll to position [5774, 0]
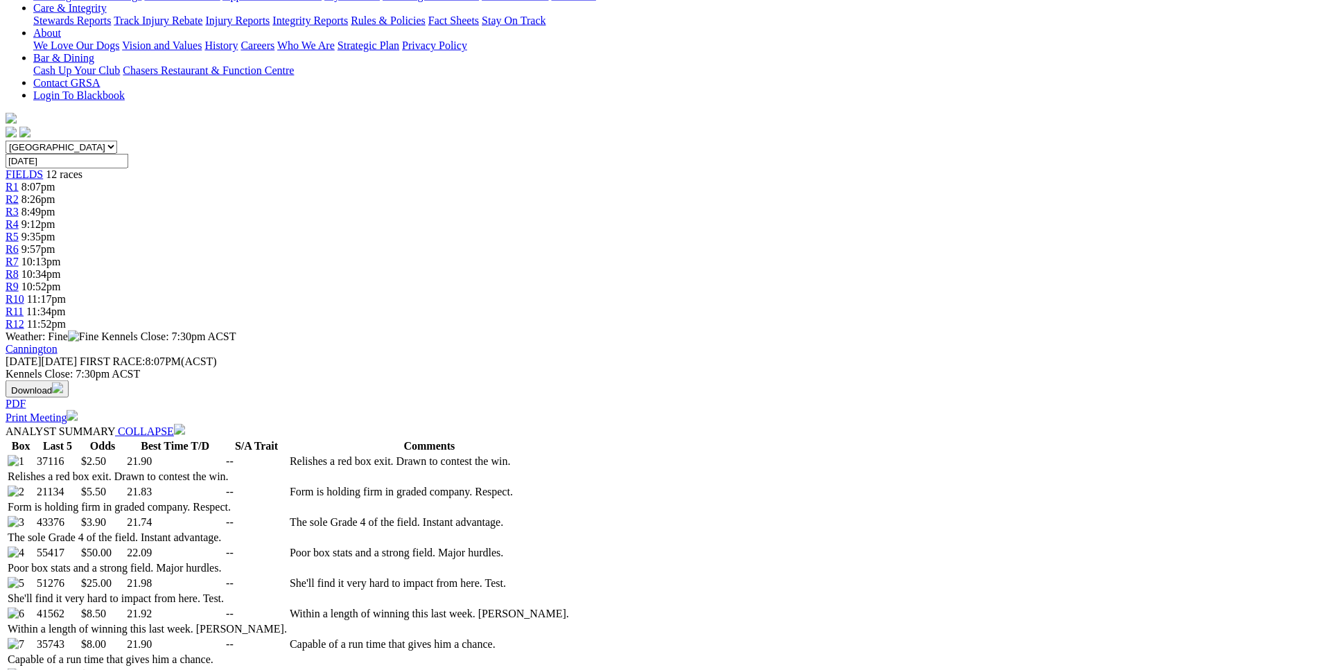
scroll to position [0, 0]
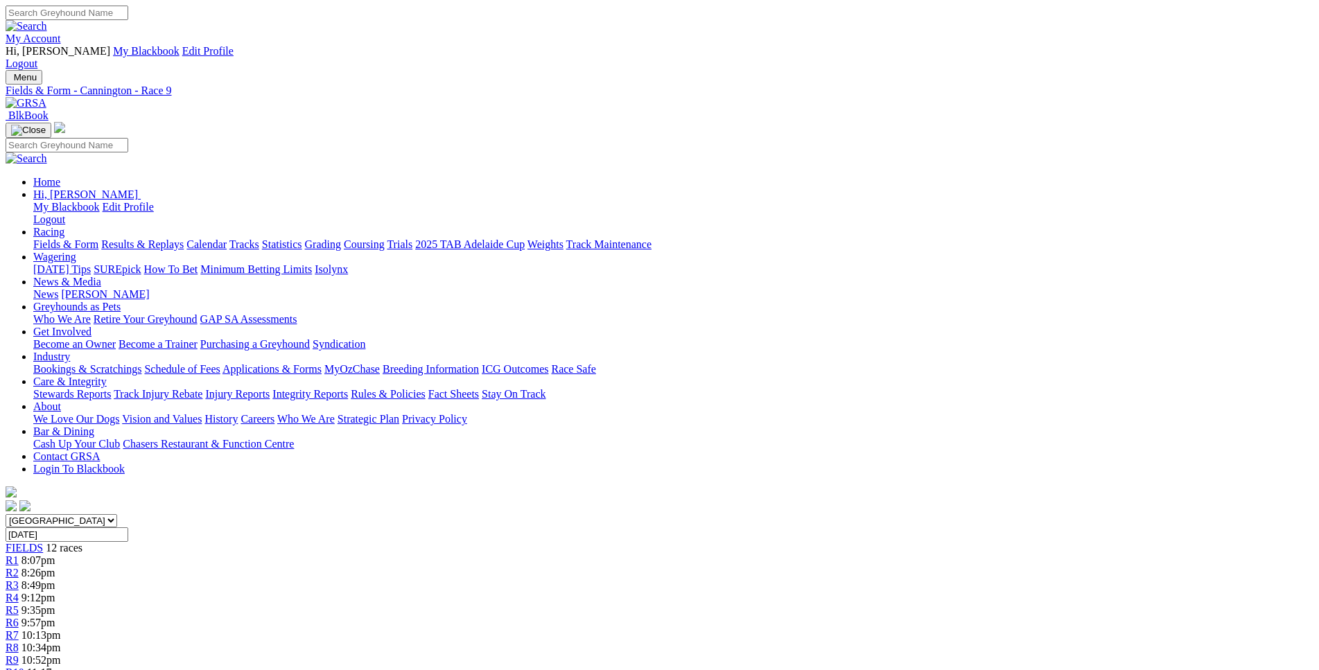
click at [66, 667] on span "11:17pm" at bounding box center [46, 673] width 39 height 12
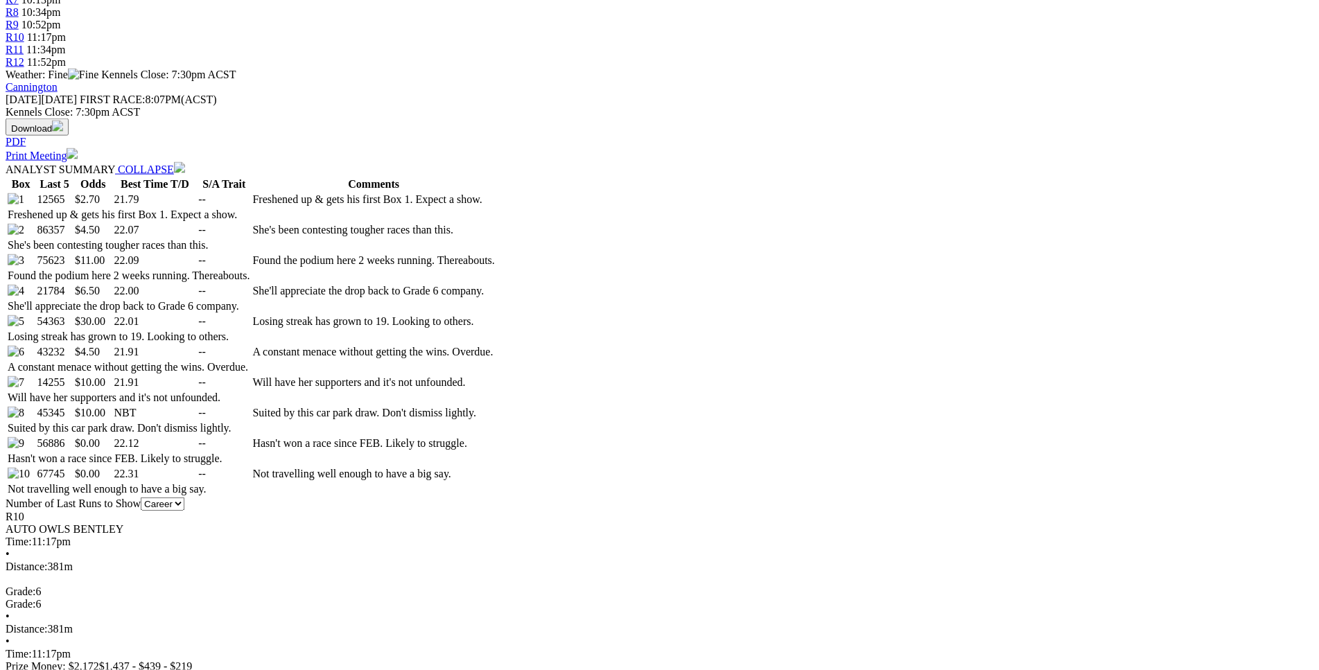
scroll to position [635, 0]
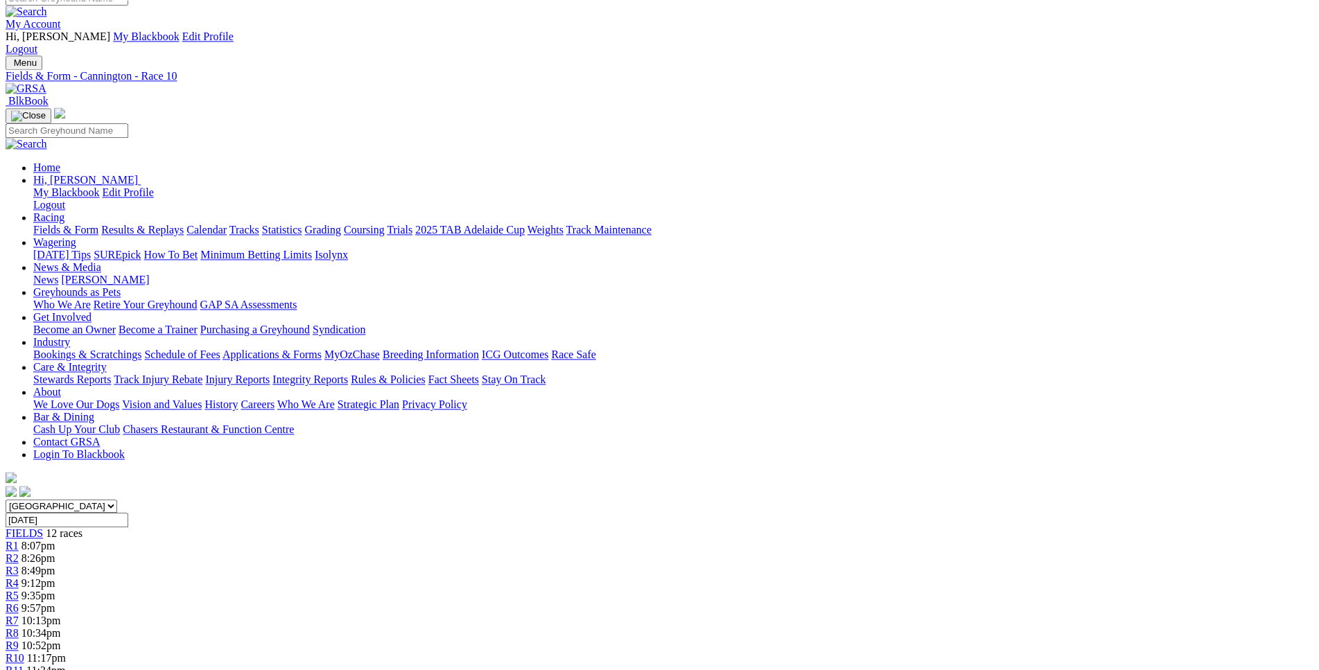
scroll to position [0, 0]
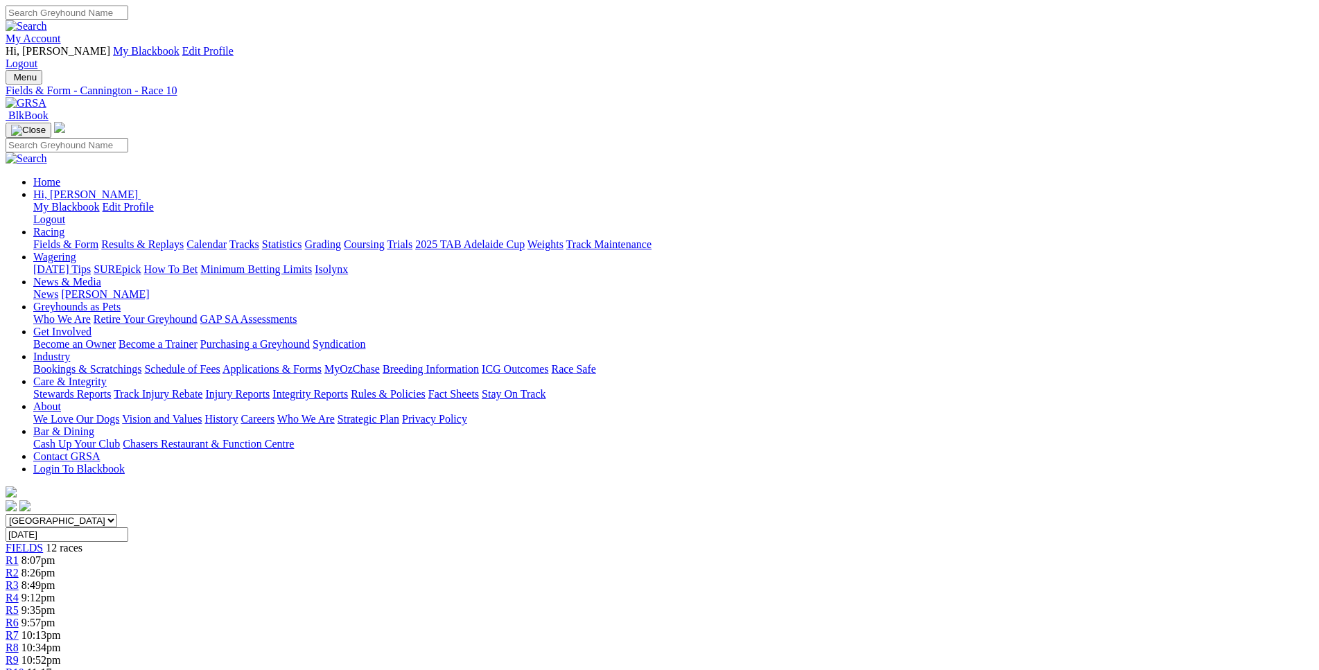
click at [19, 630] on link "R7" at bounding box center [12, 636] width 13 height 12
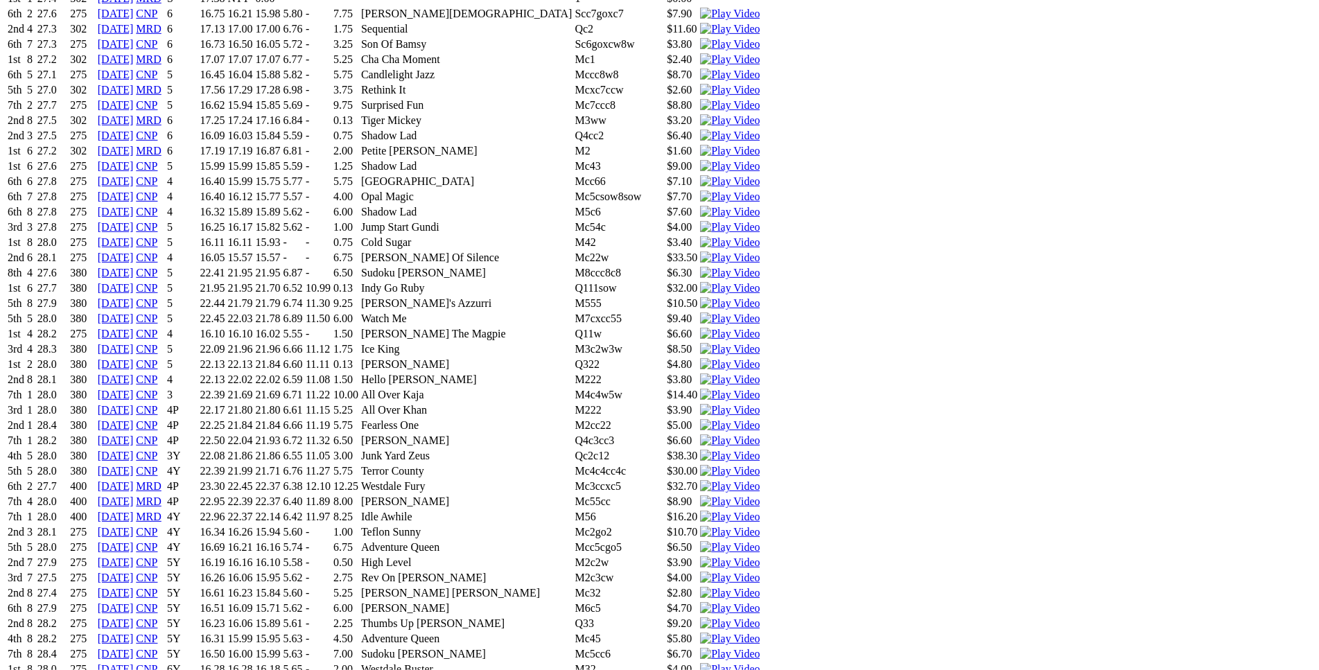
scroll to position [1970, 0]
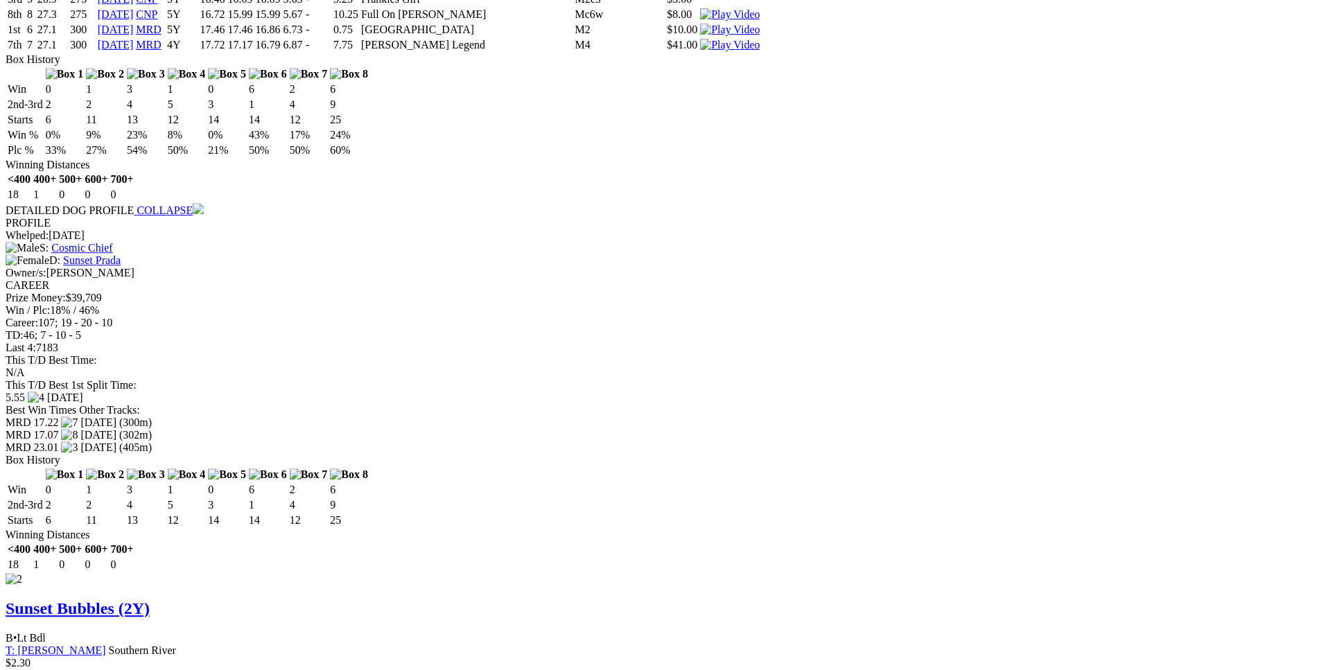
scroll to position [3171, 0]
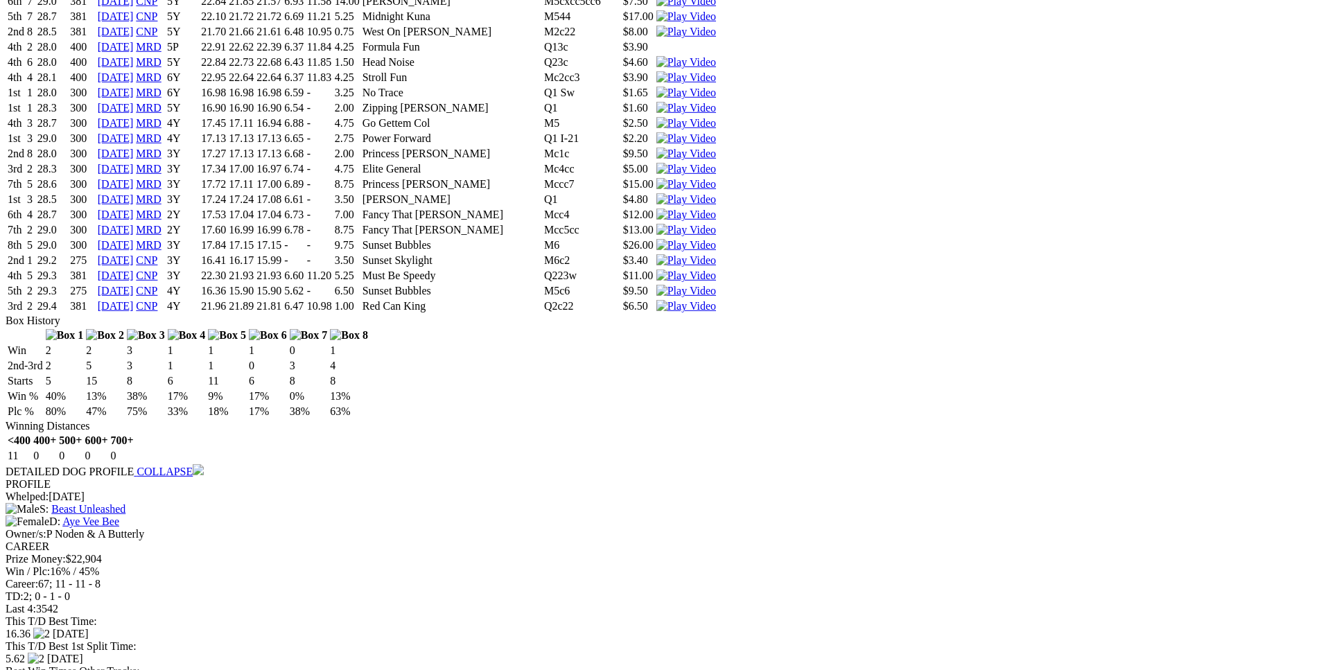
scroll to position [6565, 0]
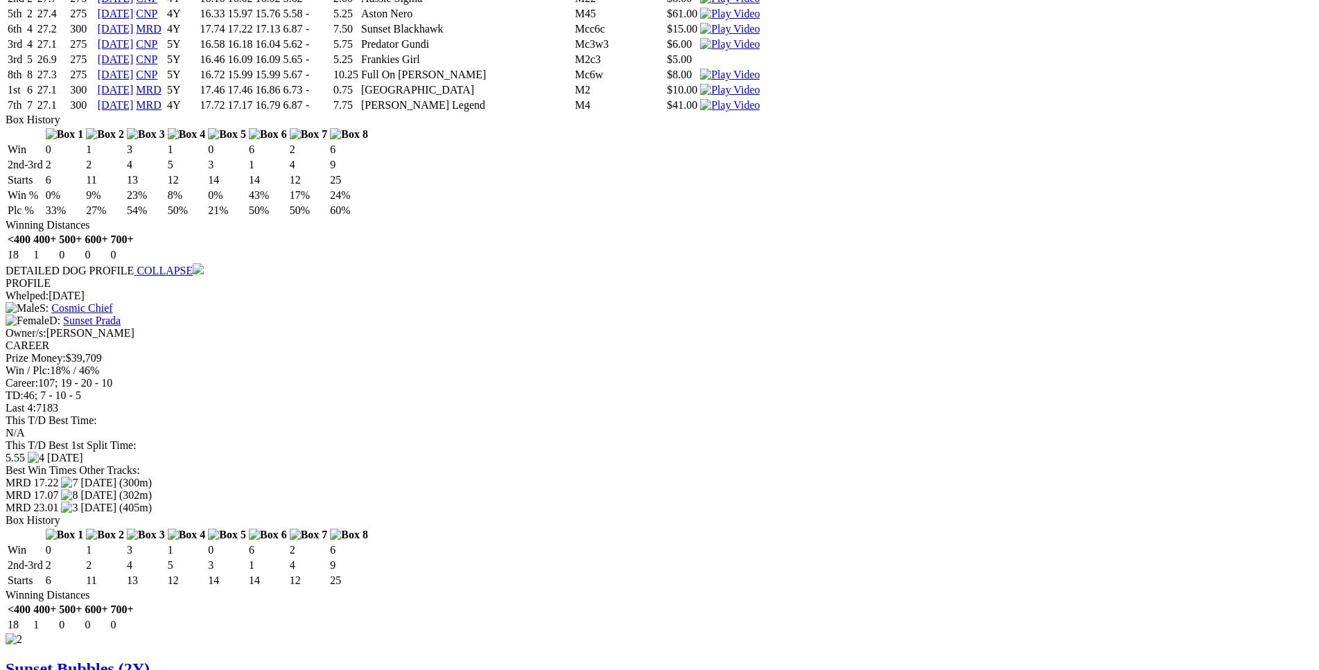
scroll to position [3109, 0]
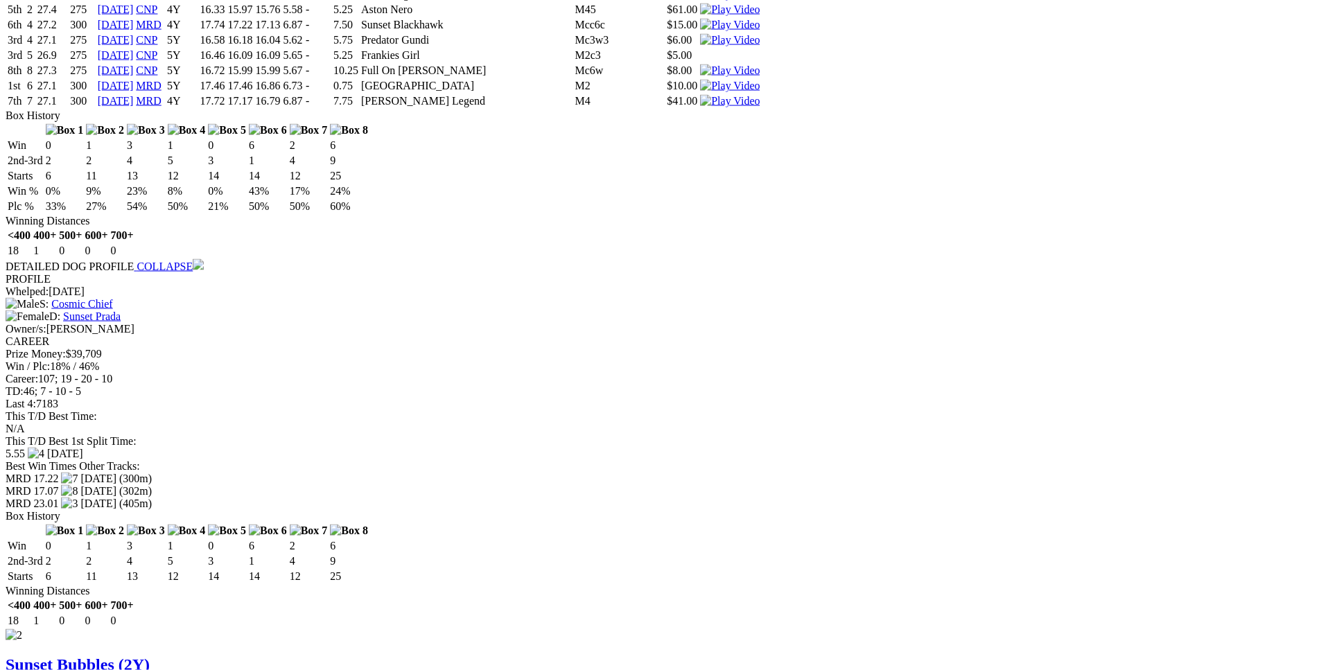
drag, startPoint x: 266, startPoint y: 419, endPoint x: 808, endPoint y: 422, distance: 541.5
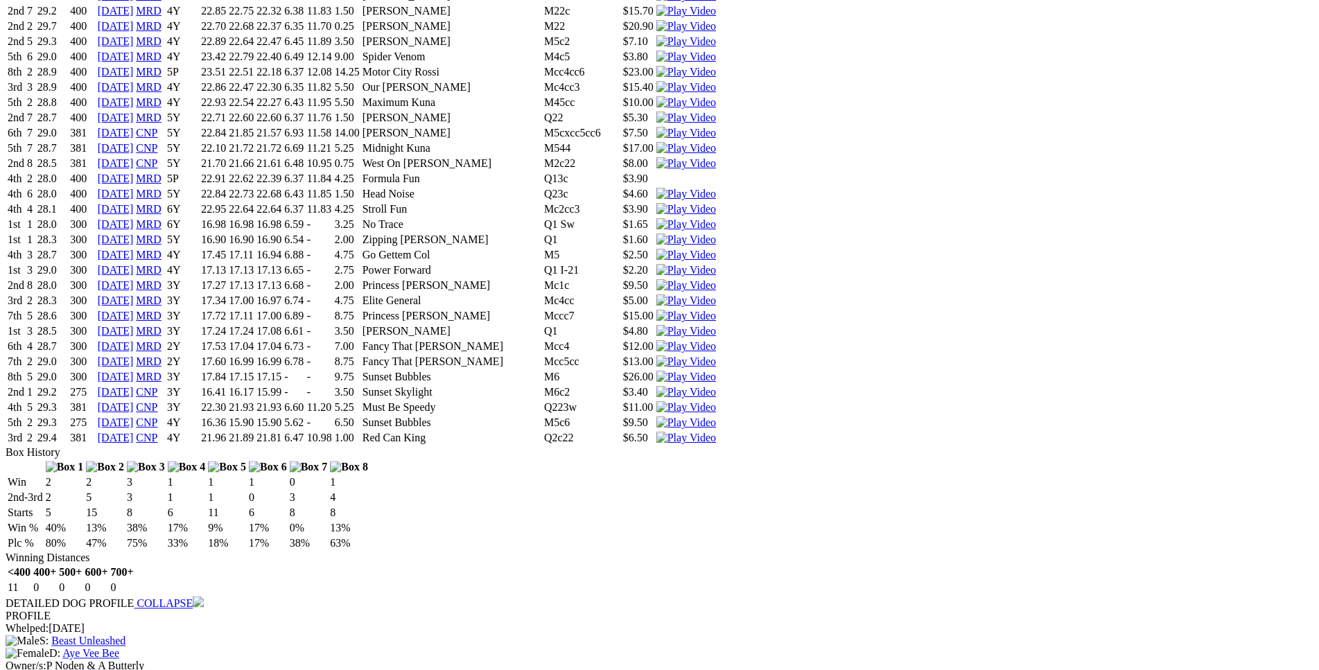
scroll to position [6433, 0]
drag, startPoint x: 312, startPoint y: 234, endPoint x: 811, endPoint y: 243, distance: 498.6
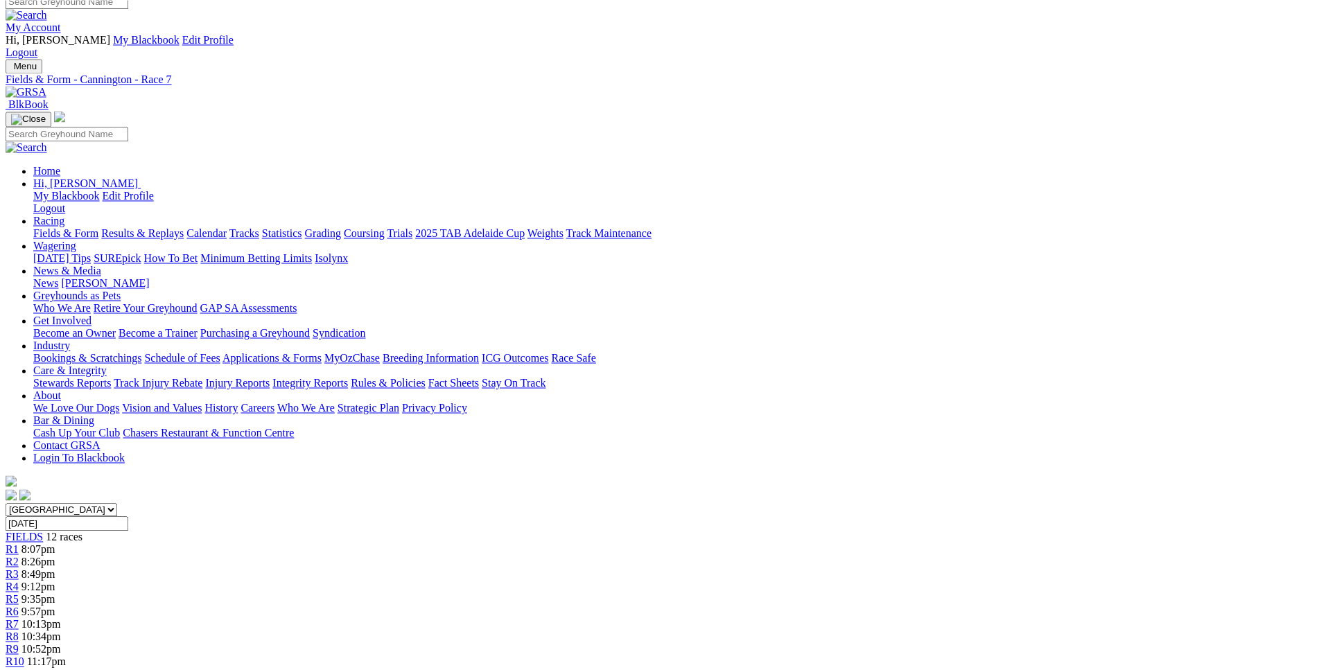
scroll to position [0, 0]
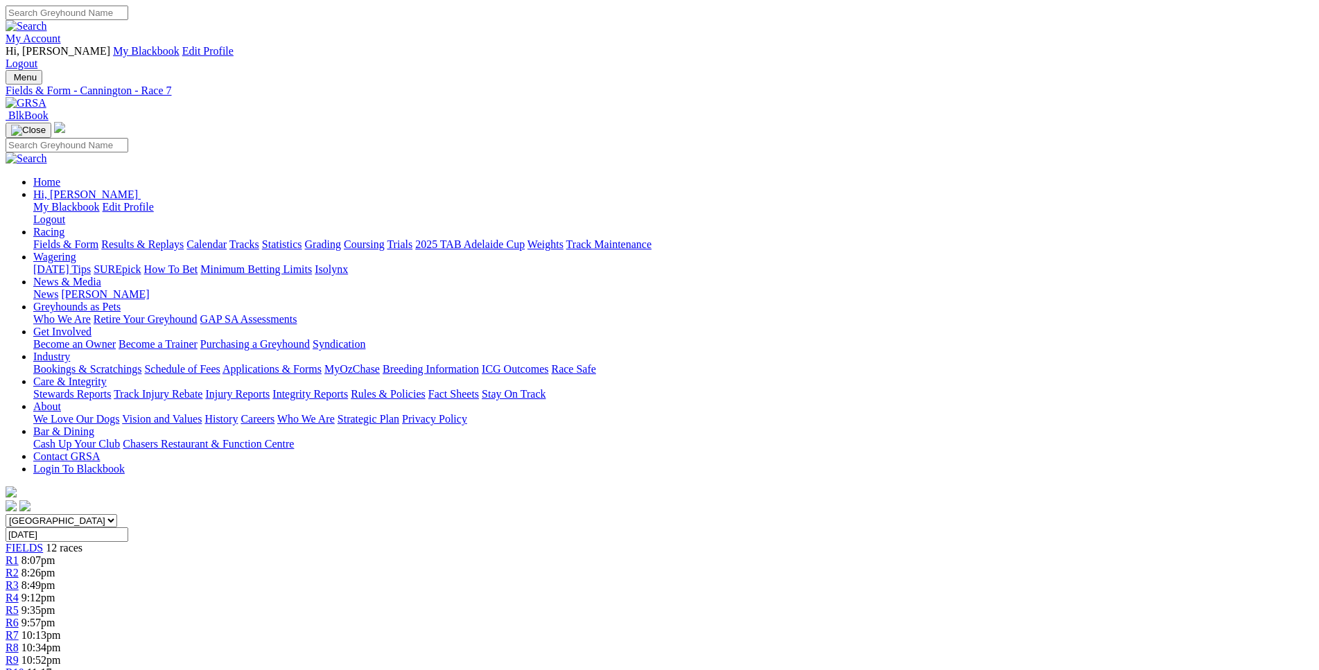
click at [61, 655] on span "10:52pm" at bounding box center [41, 661] width 40 height 12
click at [55, 617] on span "9:57pm" at bounding box center [38, 623] width 34 height 12
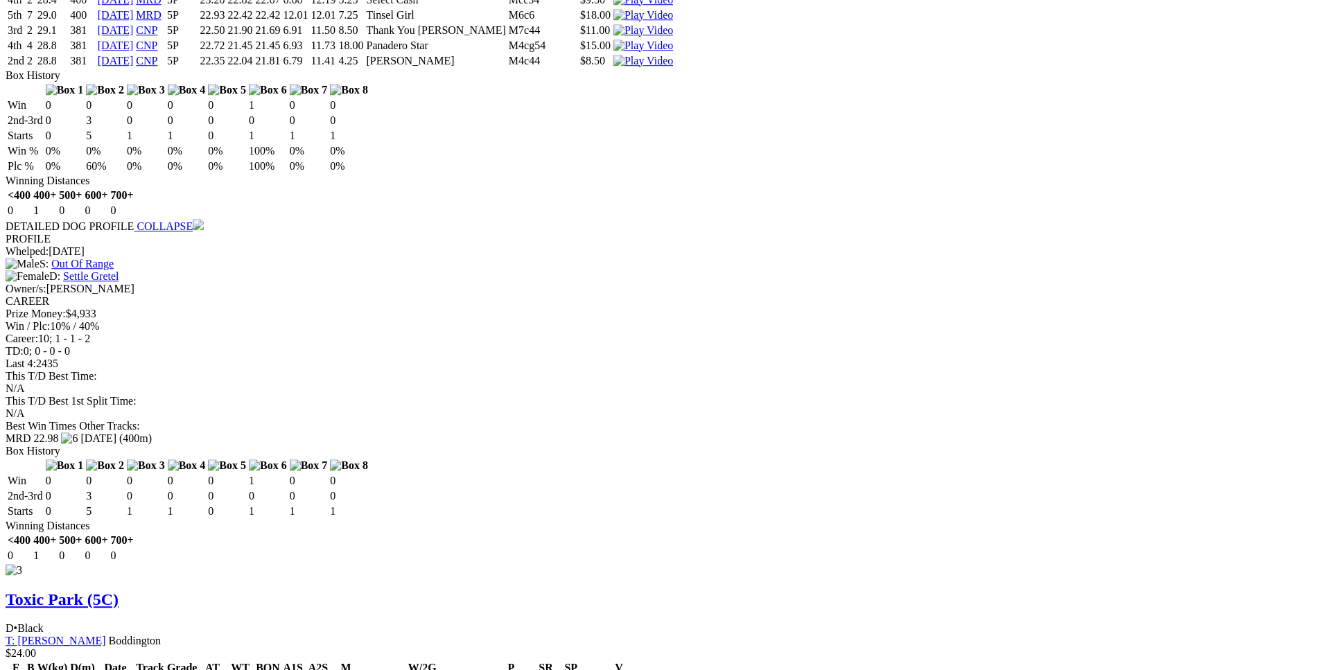
scroll to position [2475, 0]
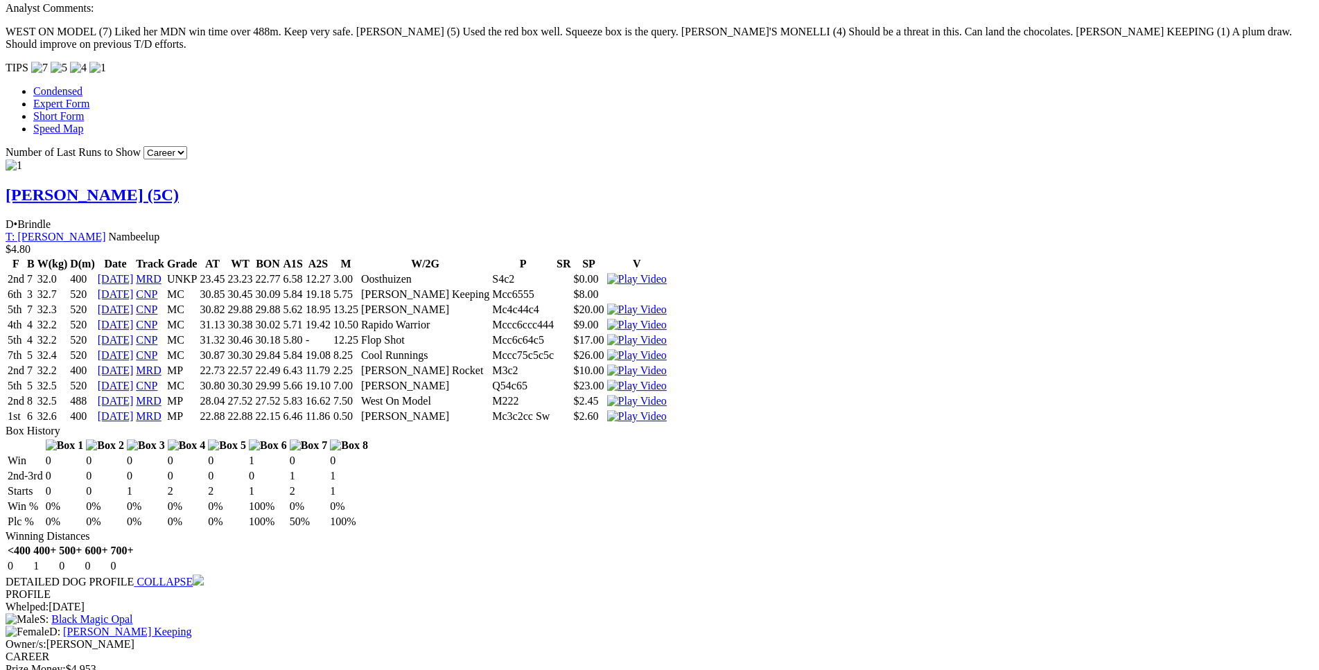
scroll to position [1344, 0]
